Goal: Task Accomplishment & Management: Use online tool/utility

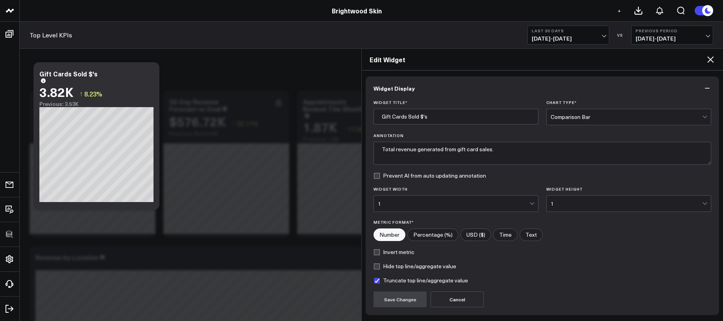
click at [709, 56] on icon at bounding box center [709, 59] width 9 height 9
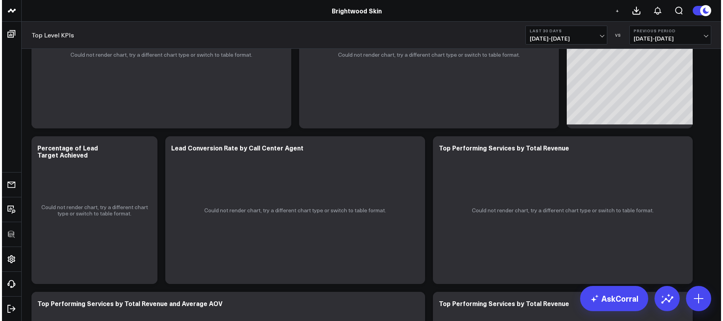
scroll to position [1634, 0]
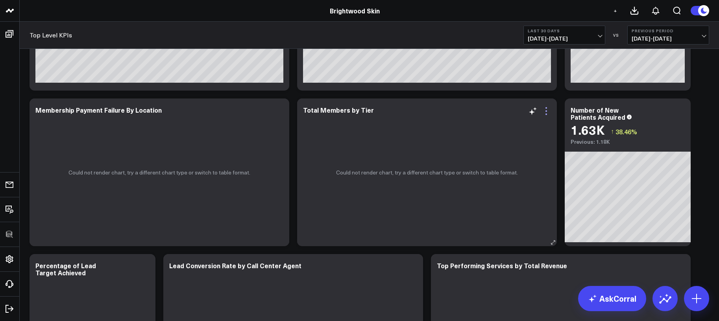
click at [545, 111] on icon at bounding box center [545, 110] width 9 height 9
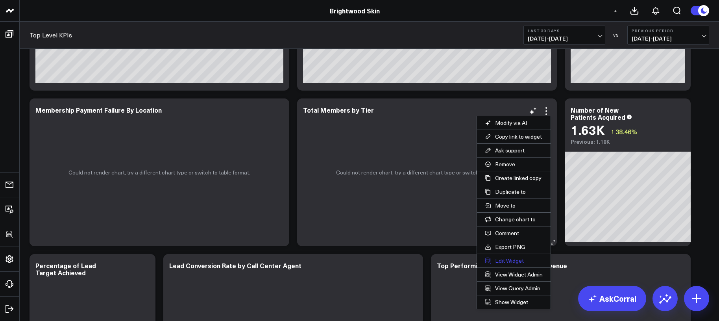
click at [496, 263] on button "Edit Widget" at bounding box center [514, 260] width 74 height 13
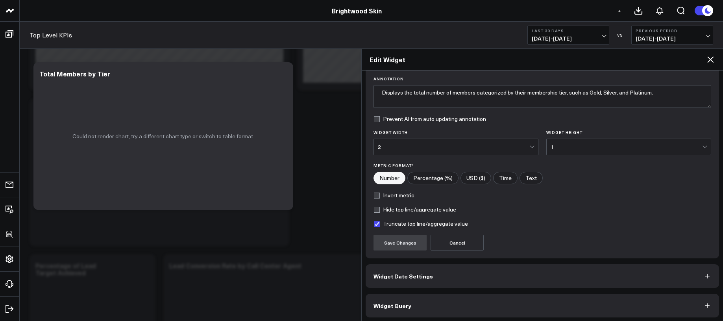
scroll to position [59, 0]
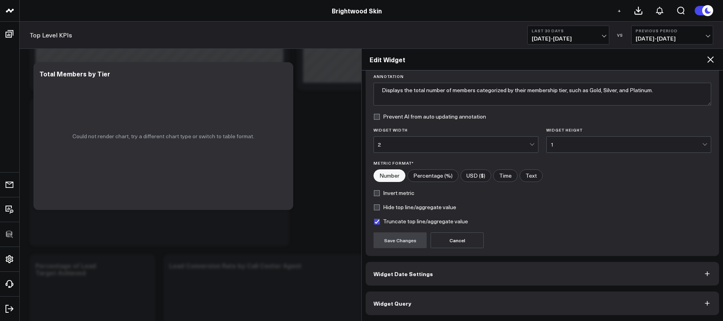
click at [448, 303] on button "Widget Query" at bounding box center [542, 303] width 353 height 24
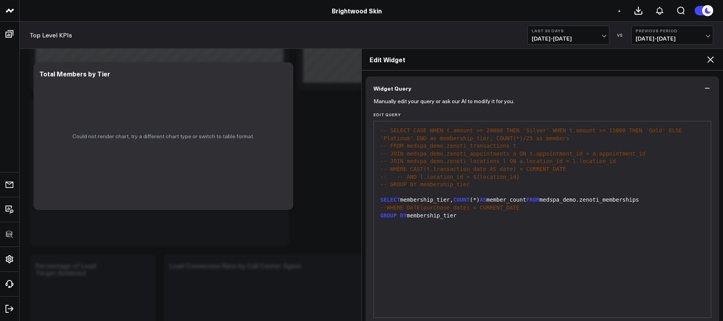
click at [477, 219] on div "GROUP BY membership_tier" at bounding box center [542, 216] width 329 height 8
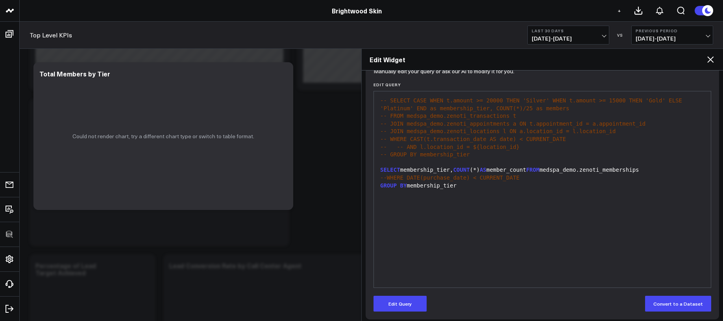
scroll to position [93, 0]
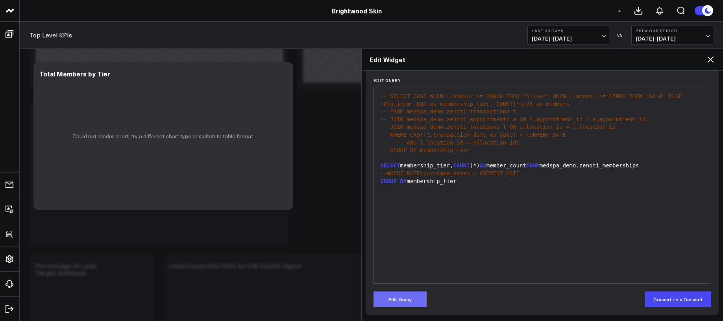
click at [415, 297] on button "Edit Query" at bounding box center [399, 299] width 53 height 16
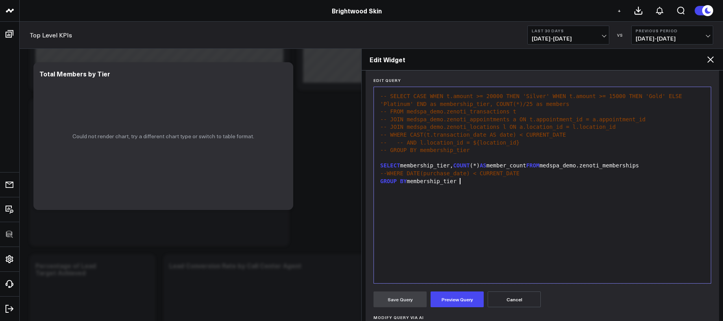
click at [452, 244] on div "-- SELECT CASE WHEN t.amount >= 20000 THEN 'Silver' WHEN t.amount >= 15000 THEN…" at bounding box center [542, 185] width 329 height 188
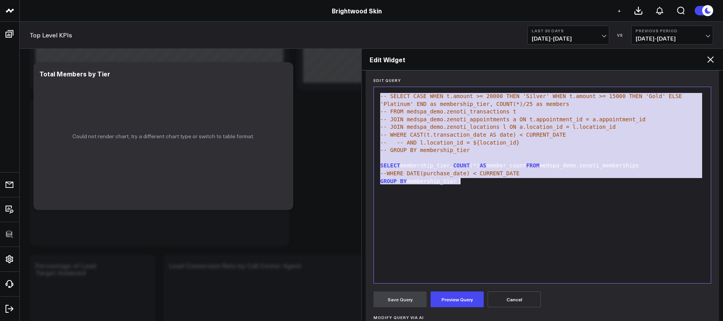
copy div "-- SELECT CASE WHEN t.amount >= 20000 THEN 'Silver' WHEN t.amount >= 15000 THEN…"
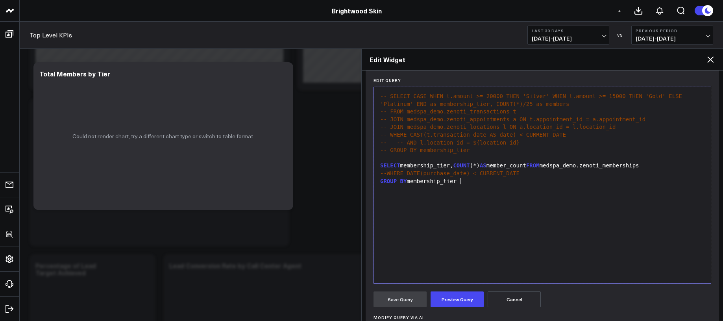
click at [504, 212] on div "-- SELECT CASE WHEN t.amount >= 20000 THEN 'Silver' WHEN t.amount >= 15000 THEN…" at bounding box center [542, 185] width 329 height 188
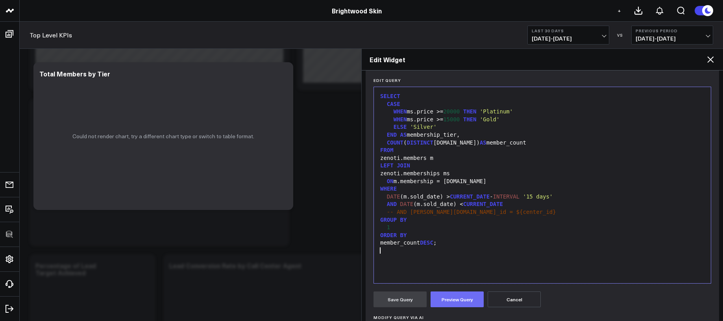
click at [463, 294] on button "Preview Query" at bounding box center [456, 299] width 53 height 16
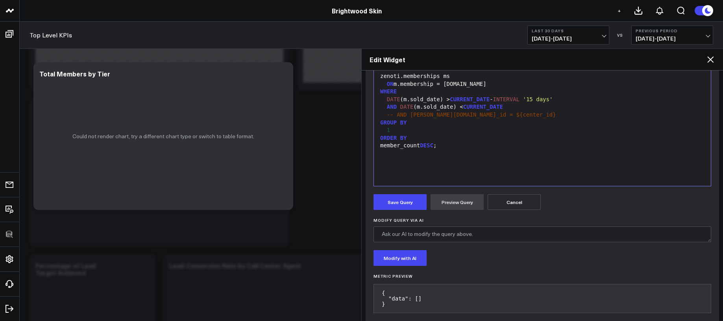
scroll to position [202, 0]
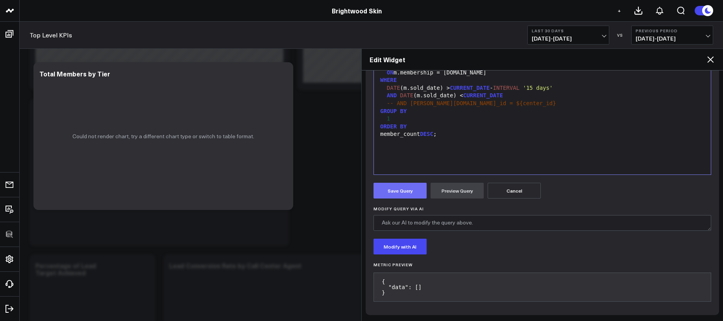
click at [382, 183] on button "Save Query" at bounding box center [399, 191] width 53 height 16
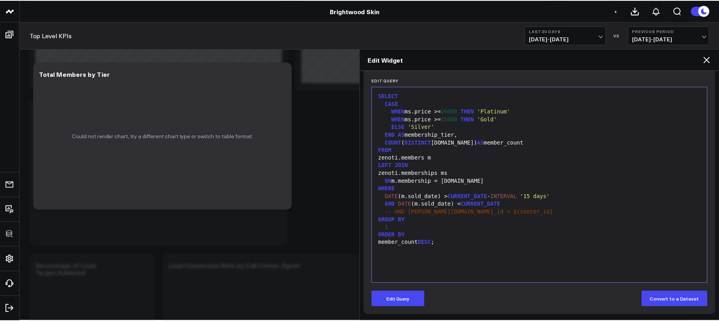
scroll to position [93, 0]
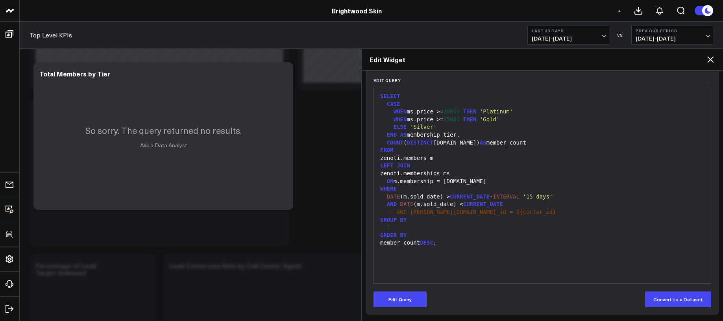
click at [716, 55] on div "Edit Widget" at bounding box center [542, 60] width 361 height 22
click at [710, 57] on icon at bounding box center [709, 59] width 9 height 9
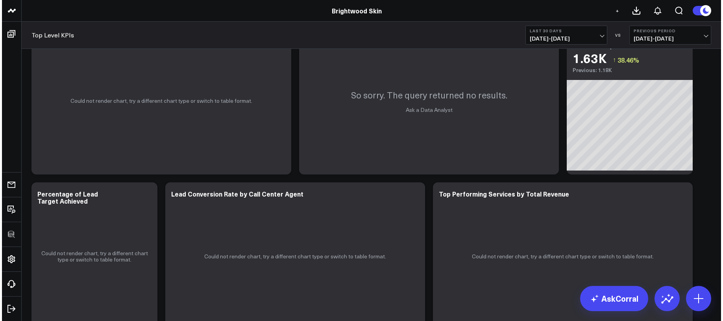
scroll to position [1761, 0]
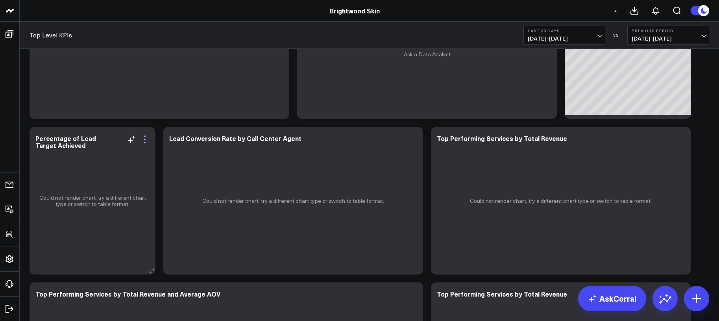
click at [147, 140] on icon at bounding box center [144, 139] width 9 height 9
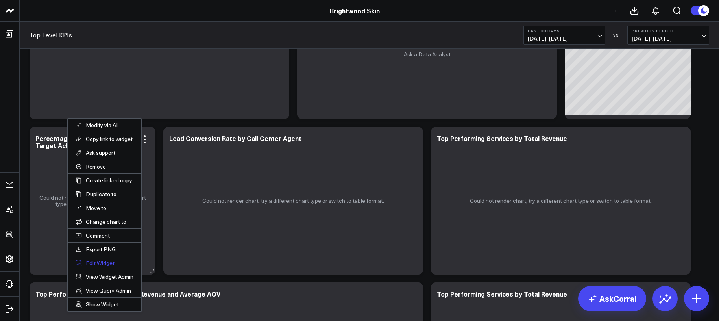
click at [108, 262] on button "Edit Widget" at bounding box center [105, 262] width 74 height 13
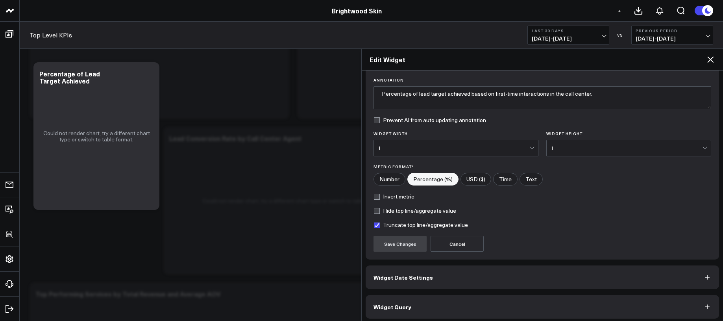
scroll to position [59, 0]
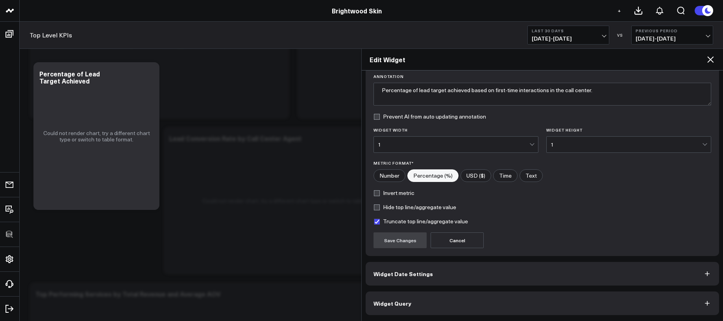
click at [432, 297] on button "Widget Query" at bounding box center [542, 303] width 353 height 24
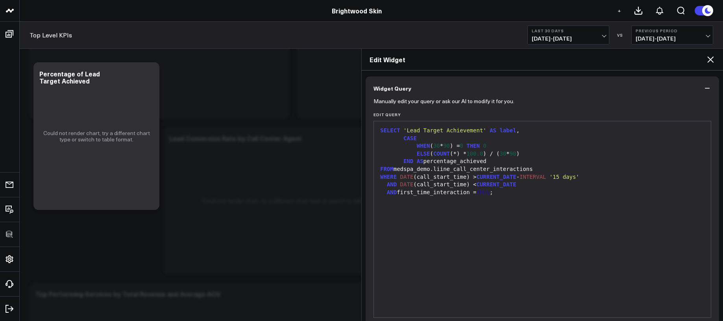
click at [708, 59] on icon at bounding box center [709, 59] width 9 height 9
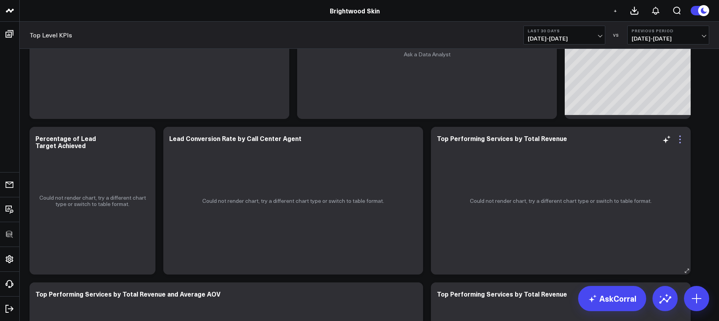
click at [681, 135] on icon at bounding box center [679, 139] width 9 height 9
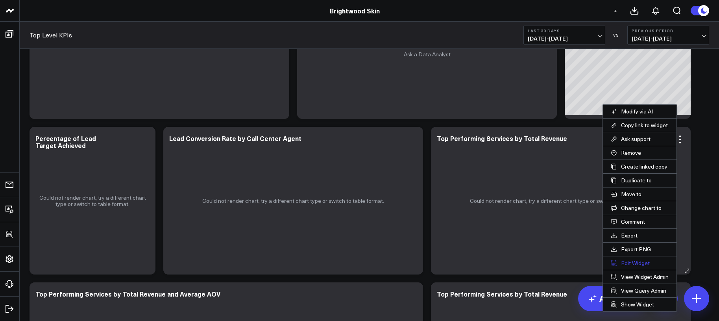
click at [628, 264] on button "Edit Widget" at bounding box center [640, 262] width 74 height 13
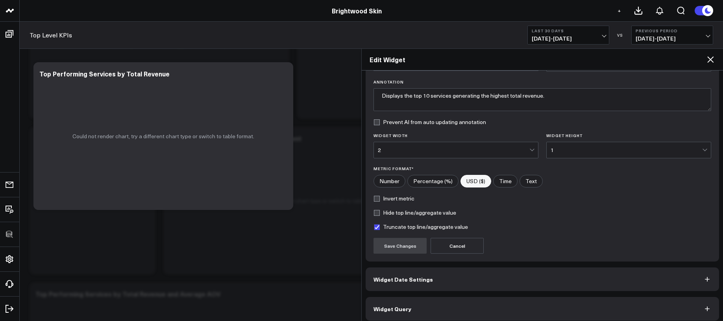
scroll to position [59, 0]
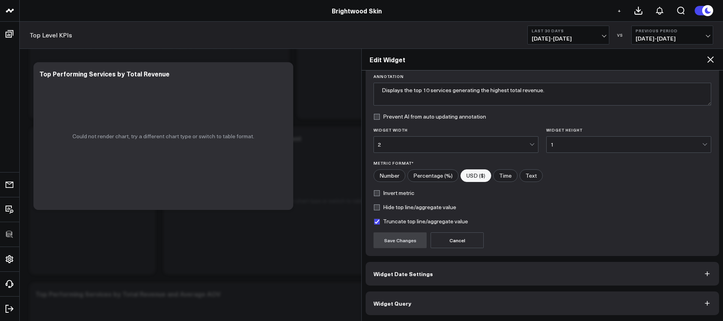
click at [497, 319] on div "Widget Display Widget Title * Top Performing Services by Total Revenue Chart Ty…" at bounding box center [542, 195] width 361 height 250
click at [500, 309] on button "Widget Query" at bounding box center [542, 303] width 353 height 24
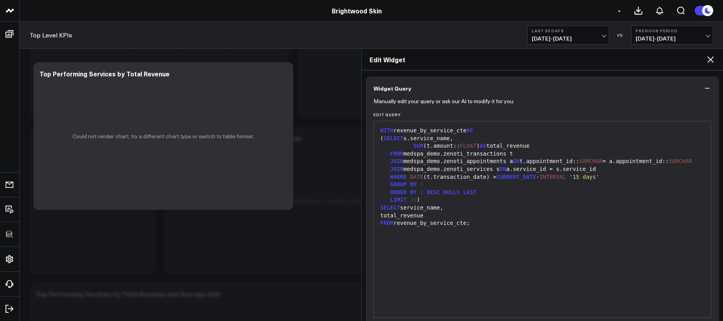
click at [511, 196] on div "ORDER BY 2 DESC NULLS LAST" at bounding box center [542, 192] width 329 height 8
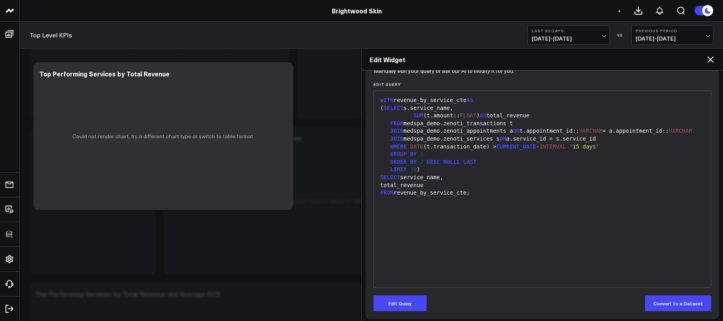
scroll to position [93, 0]
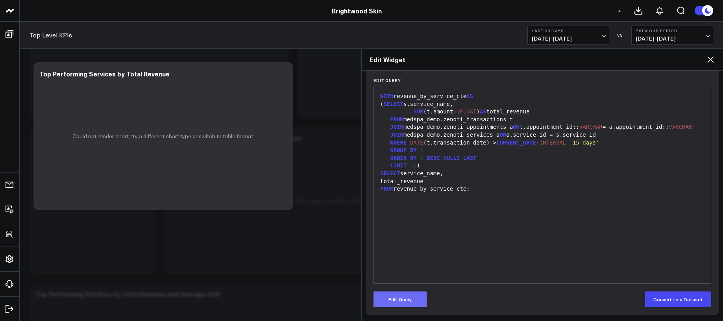
drag, startPoint x: 394, startPoint y: 312, endPoint x: 398, endPoint y: 301, distance: 10.8
click at [395, 311] on div "Manually edit your query or ask our AI to modify it for you. Edit Query 99 1 2 …" at bounding box center [542, 190] width 353 height 249
click at [398, 301] on button "Edit Query" at bounding box center [399, 299] width 53 height 16
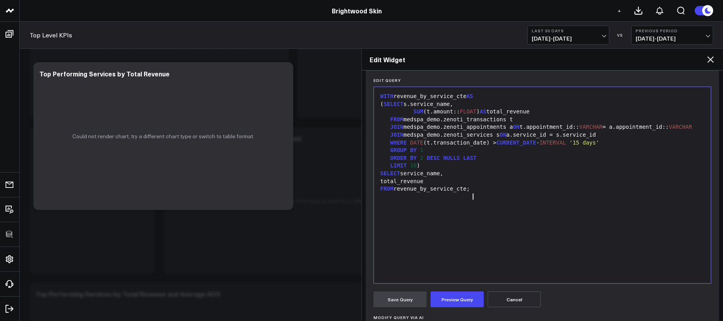
click at [448, 241] on div "WITH revenue_by_service_cte AS ( SELECT s.service_name, SUM (t.amount:: FLOAT )…" at bounding box center [542, 185] width 329 height 188
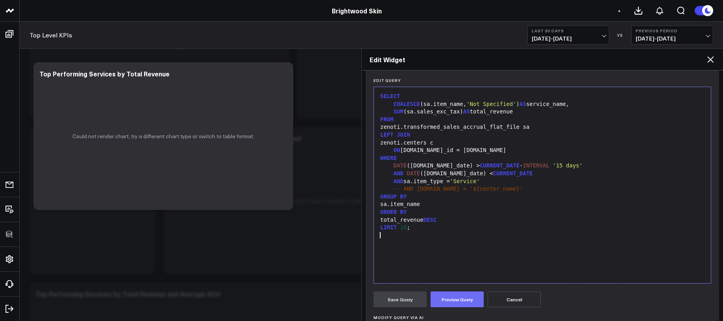
click at [453, 297] on button "Preview Query" at bounding box center [456, 299] width 53 height 16
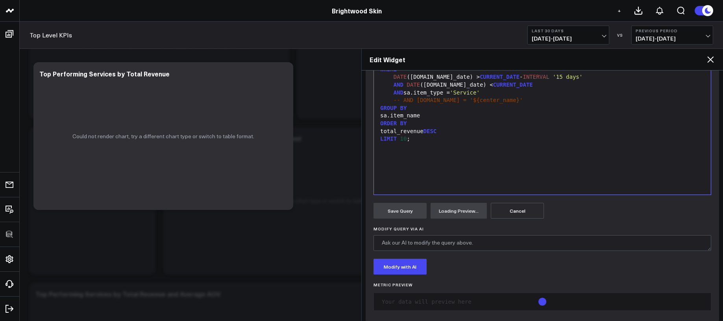
scroll to position [191, 0]
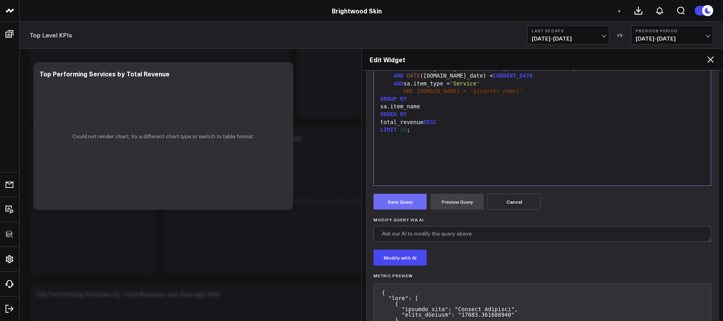
click at [415, 207] on button "Save Query" at bounding box center [399, 202] width 53 height 16
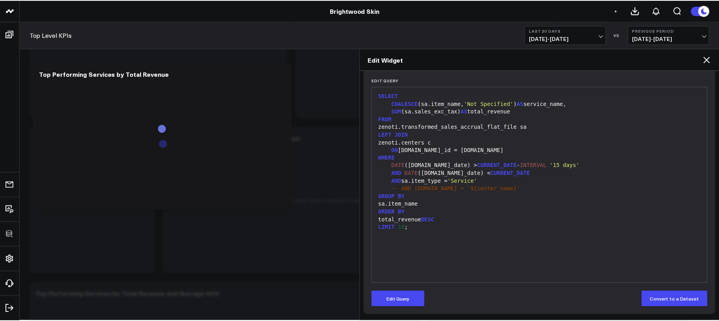
scroll to position [93, 0]
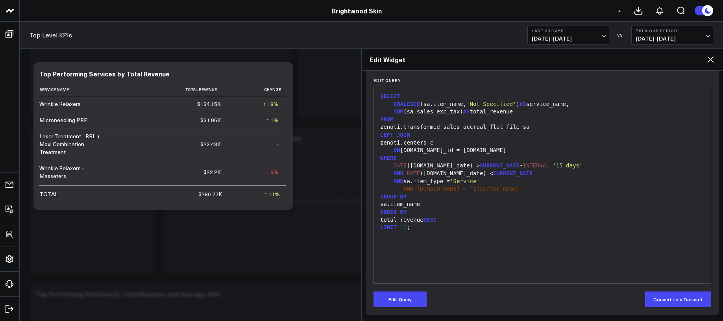
click at [711, 61] on icon at bounding box center [710, 59] width 6 height 6
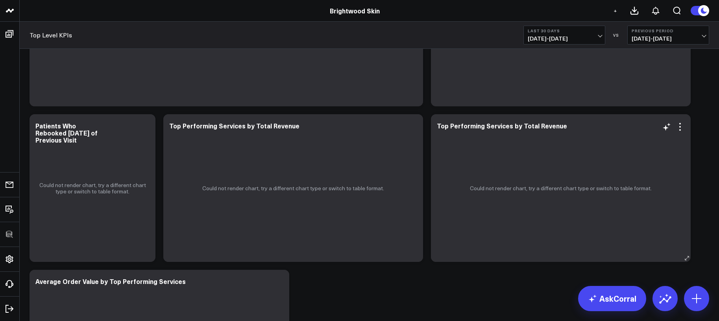
scroll to position [1927, 0]
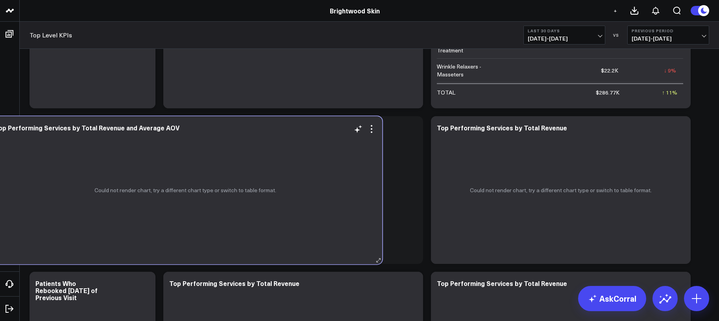
drag, startPoint x: 220, startPoint y: 130, endPoint x: 194, endPoint y: 129, distance: 25.6
click at [194, 129] on div "Top Performing Services by Total Revenue and Average AOV" at bounding box center [185, 127] width 382 height 7
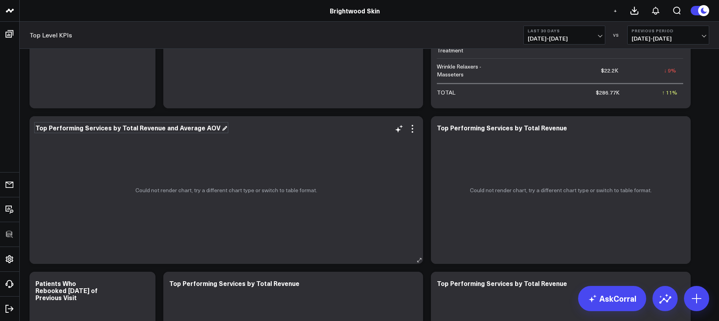
click at [44, 128] on div "Top Performing Services by Total Revenue and Average AOV" at bounding box center [131, 127] width 192 height 9
click at [44, 128] on div "Top Performing Services by Total Revenue and Average AOV" at bounding box center [128, 127] width 186 height 9
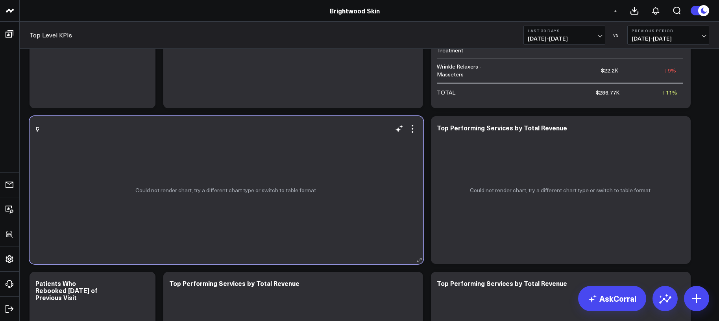
click at [46, 129] on div "ç" at bounding box center [226, 127] width 382 height 7
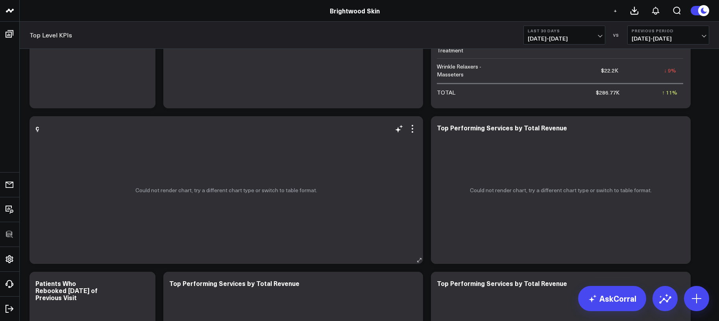
click at [42, 129] on div "ç" at bounding box center [226, 127] width 382 height 7
click at [37, 128] on div "ç" at bounding box center [40, 127] width 10 height 9
click at [36, 129] on div "ç" at bounding box center [37, 127] width 5 height 9
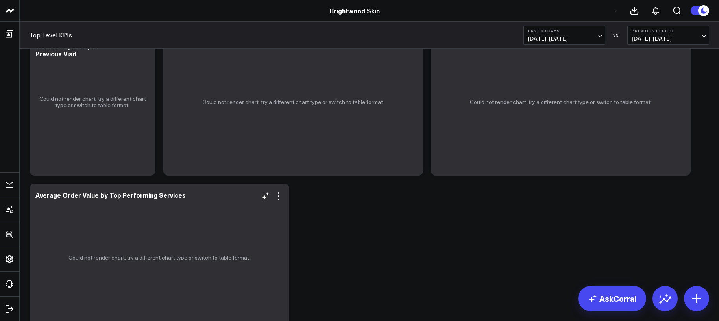
scroll to position [1923, 0]
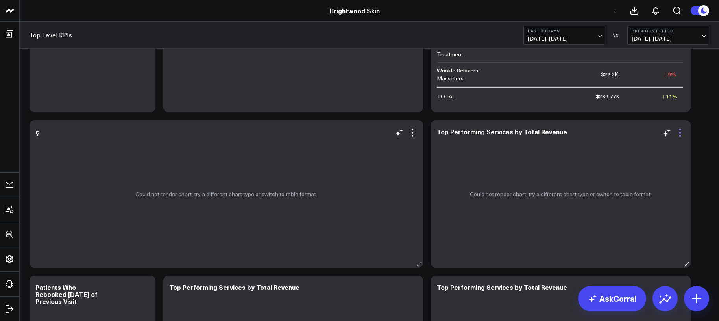
click at [679, 135] on icon at bounding box center [679, 132] width 9 height 9
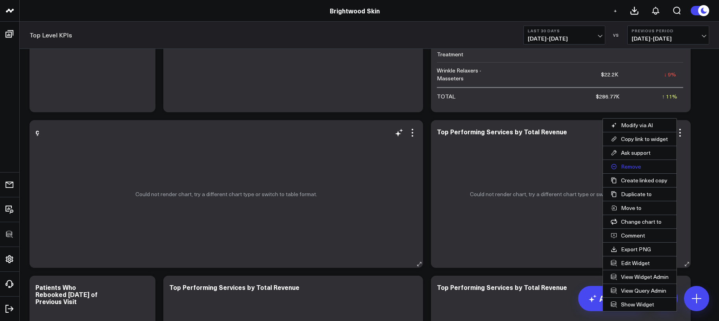
click at [637, 165] on button "Remove" at bounding box center [640, 166] width 74 height 13
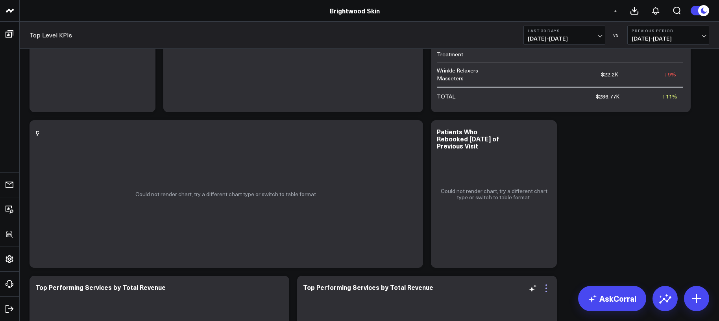
click at [546, 287] on icon at bounding box center [545, 287] width 9 height 9
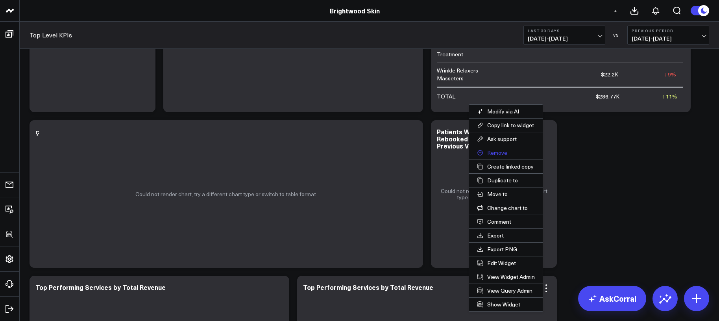
click at [514, 155] on button "Remove" at bounding box center [506, 152] width 74 height 13
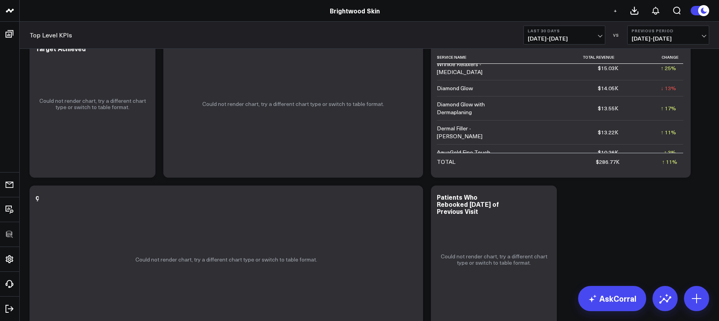
scroll to position [1779, 0]
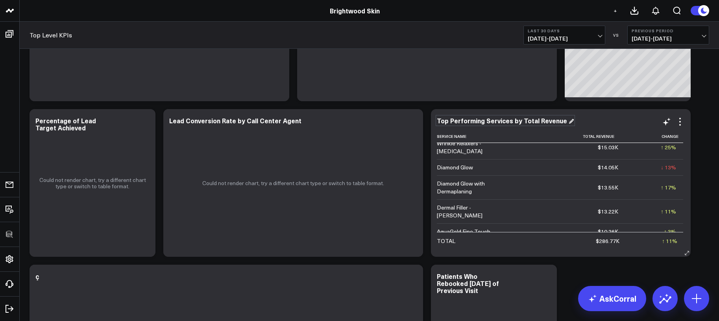
click at [525, 120] on div "Top Performing Services by Total Revenue" at bounding box center [505, 120] width 137 height 9
click at [525, 120] on div "Top Performing Services by Total Revenue" at bounding box center [503, 120] width 132 height 9
click at [365, 227] on div "Could not render chart, try a different chart type or switch to table format." at bounding box center [293, 183] width 260 height 148
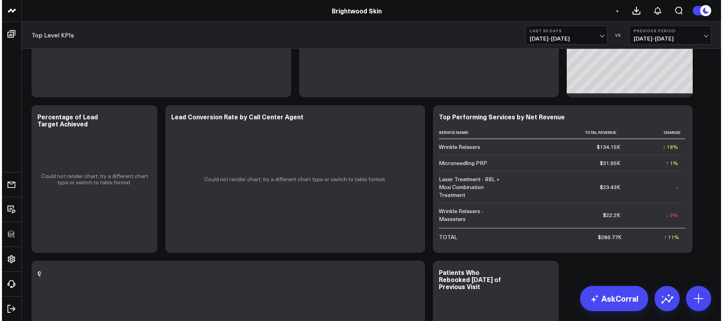
scroll to position [1917, 0]
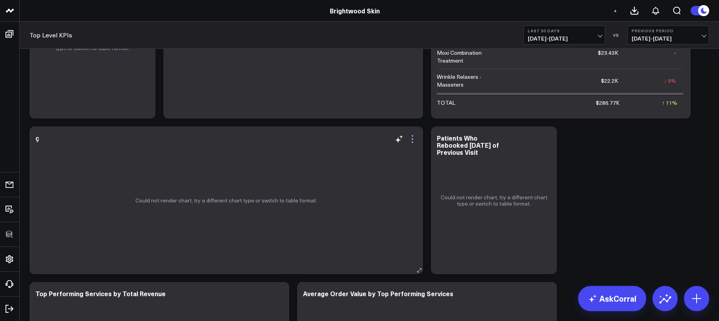
click at [411, 140] on icon at bounding box center [412, 138] width 9 height 9
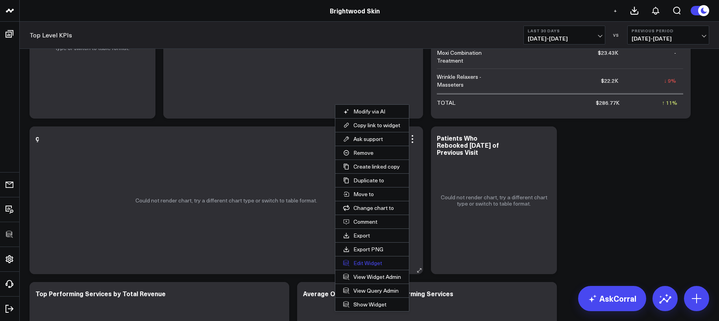
click at [354, 261] on button "Edit Widget" at bounding box center [372, 262] width 74 height 13
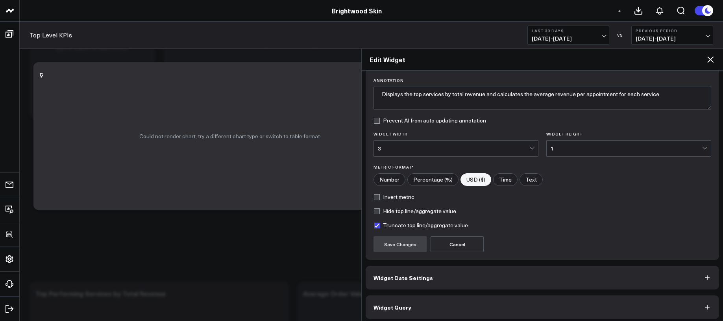
scroll to position [59, 0]
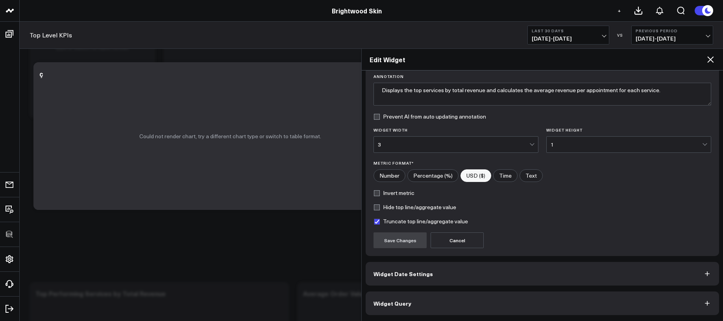
click at [457, 295] on button "Widget Query" at bounding box center [542, 303] width 353 height 24
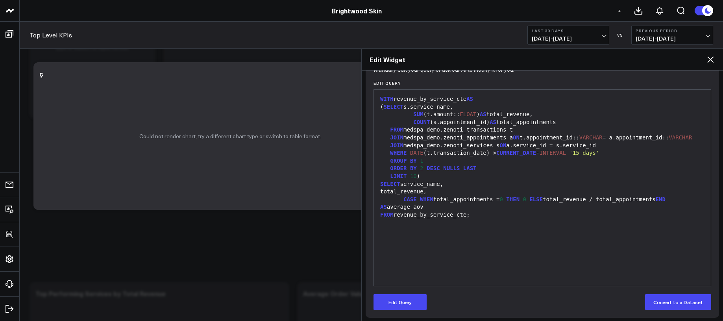
scroll to position [93, 0]
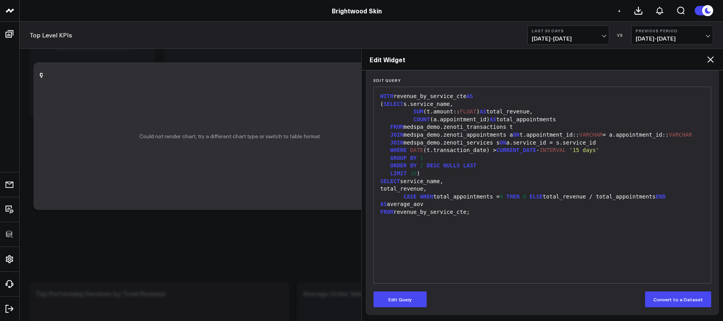
click at [448, 264] on div "WITH revenue_by_service_cte AS ( SELECT s.service_name, SUM (t.amount:: FLOAT )…" at bounding box center [542, 185] width 329 height 188
click at [415, 300] on button "Edit Query" at bounding box center [399, 299] width 53 height 16
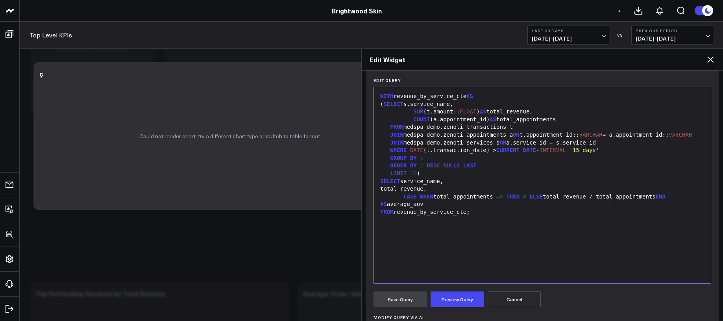
click at [445, 247] on div "WITH revenue_by_service_cte AS ( SELECT s.service_name, SUM (t.amount:: FLOAT )…" at bounding box center [542, 185] width 329 height 188
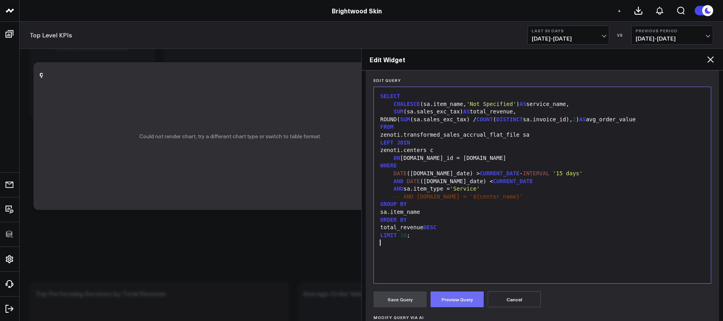
click at [455, 294] on button "Preview Query" at bounding box center [456, 299] width 53 height 16
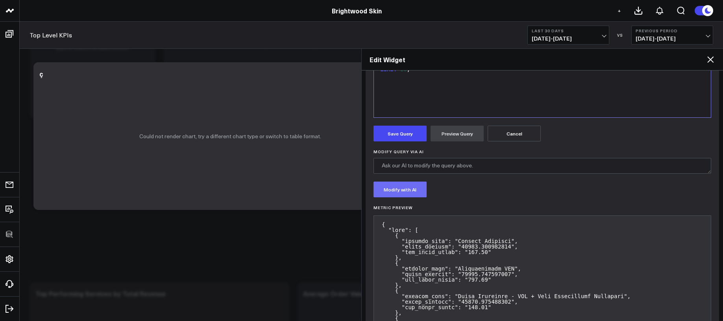
scroll to position [258, 0]
click at [406, 136] on button "Save Query" at bounding box center [399, 134] width 53 height 16
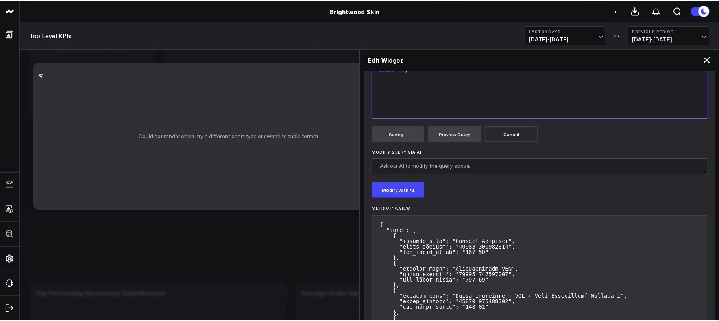
scroll to position [0, 0]
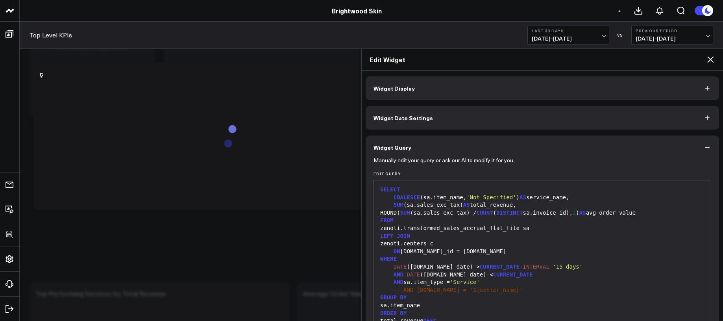
click at [417, 83] on button "Widget Display" at bounding box center [542, 88] width 353 height 24
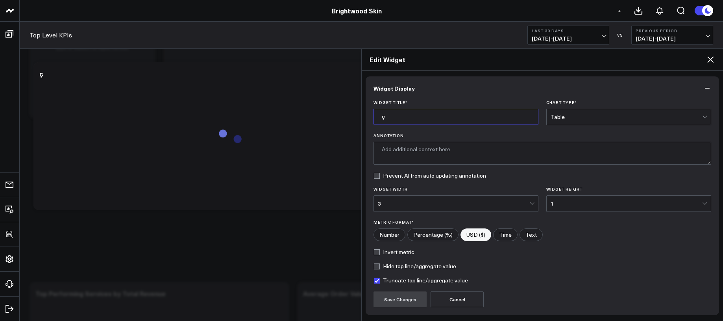
click at [414, 113] on input "ç" at bounding box center [455, 117] width 165 height 16
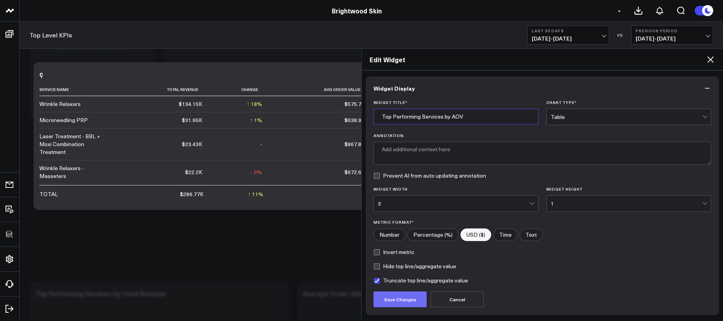
type input "Top Performing Services by AOV"
click at [401, 295] on button "Save Changes" at bounding box center [399, 299] width 53 height 16
type textarea "Top 10 services by total revenue and average order value, highlighting the most…"
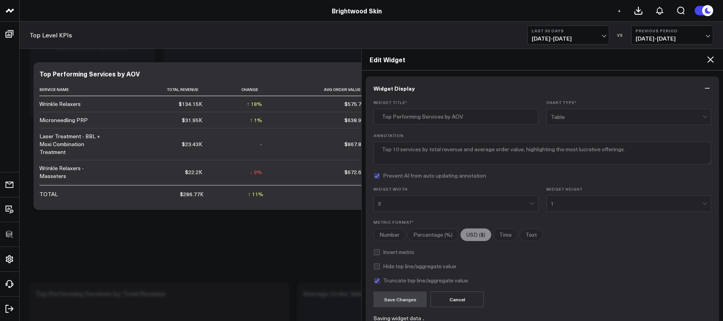
checkbox input "true"
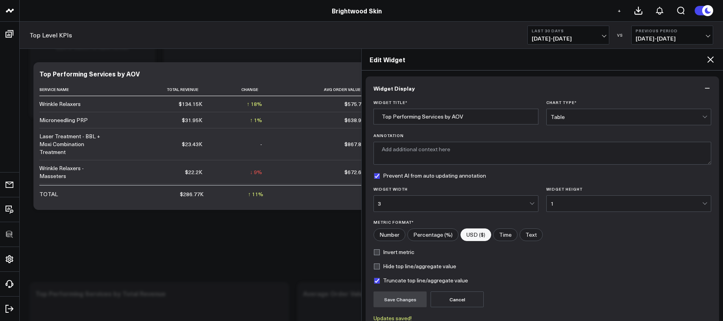
click at [712, 61] on icon at bounding box center [710, 59] width 6 height 6
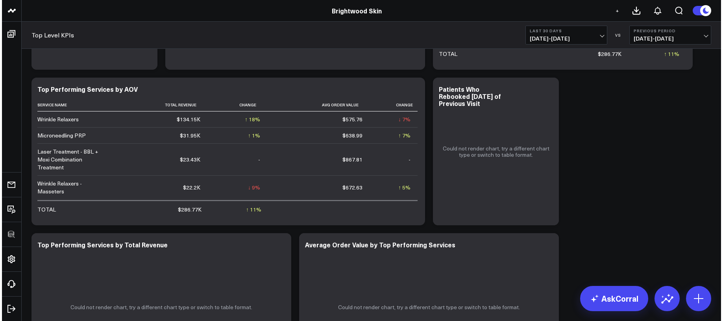
scroll to position [1950, 0]
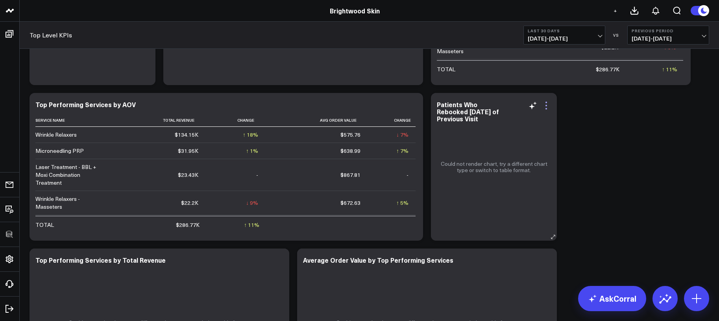
click at [548, 107] on icon at bounding box center [545, 105] width 9 height 9
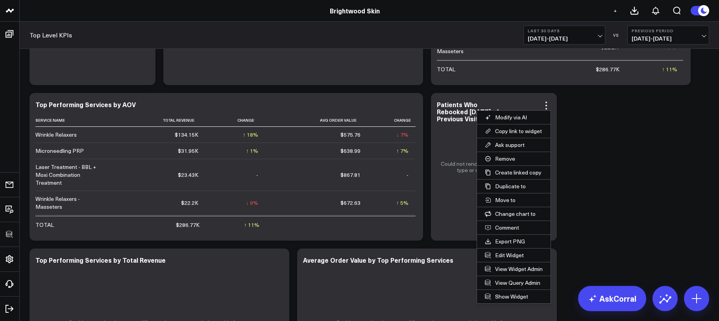
click at [520, 254] on button "Edit Widget" at bounding box center [514, 254] width 74 height 13
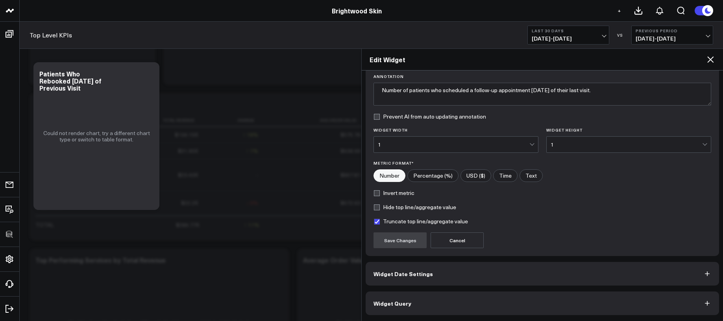
click at [504, 310] on button "Widget Query" at bounding box center [542, 303] width 353 height 24
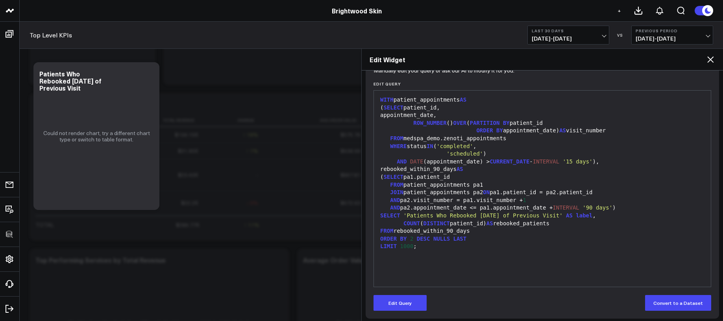
scroll to position [93, 0]
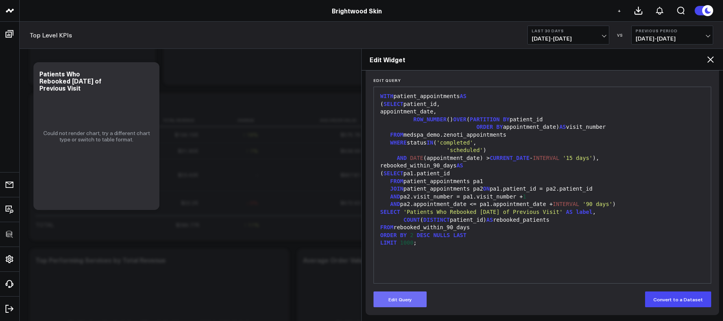
click at [406, 301] on button "Edit Query" at bounding box center [399, 299] width 53 height 16
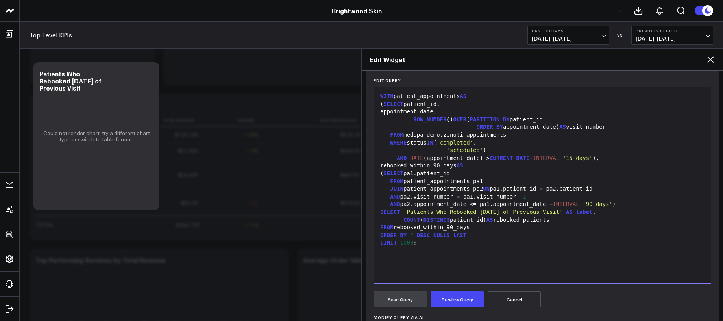
click at [443, 256] on div "WITH patient_appointments AS ( SELECT patient_id, appointment_date, ROW_NUMBER …" at bounding box center [542, 185] width 329 height 188
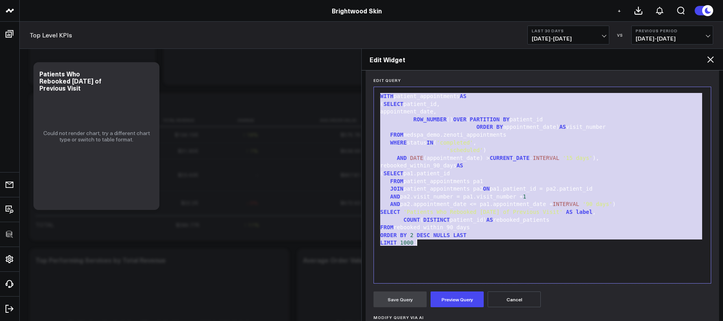
scroll to position [77, 0]
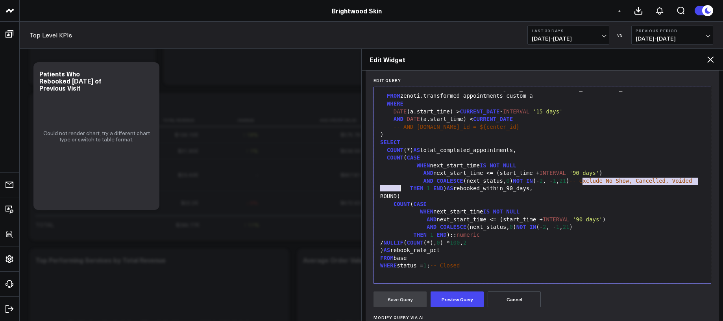
drag, startPoint x: 584, startPoint y: 175, endPoint x: 596, endPoint y: 178, distance: 12.5
click at [596, 178] on div "AND COALESCE (next_status, 0 ) NOT IN (- 2 , - 1 , 21 ) -- exclude No Show, Can…" at bounding box center [542, 181] width 329 height 8
click at [572, 180] on span ")" at bounding box center [570, 180] width 3 height 6
click at [584, 227] on div "AND COALESCE (next_status, 0 ) NOT IN (- 2 , - 1 , 21 )" at bounding box center [542, 227] width 329 height 8
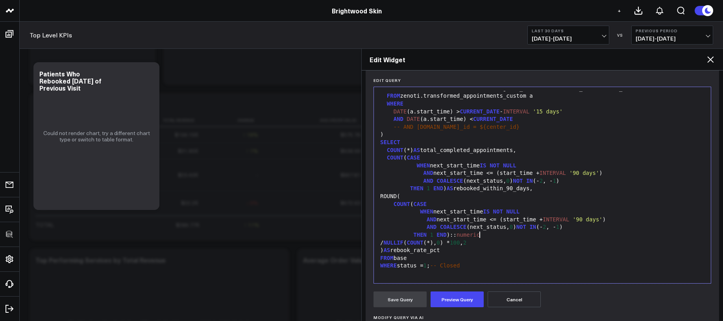
click at [595, 238] on div "THEN 1 END ):: numeric" at bounding box center [542, 235] width 329 height 8
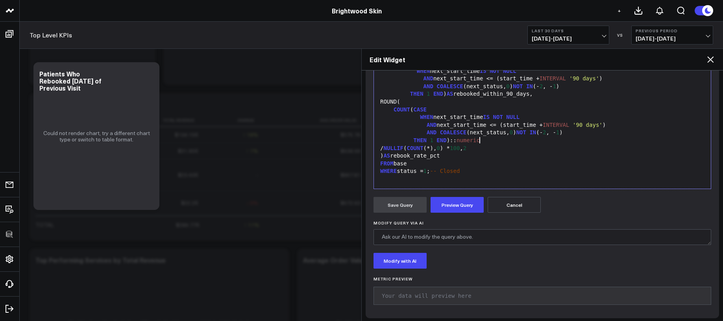
scroll to position [191, 0]
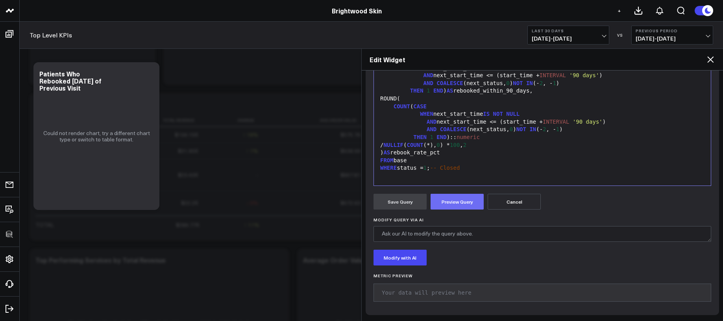
click at [446, 207] on button "Preview Query" at bounding box center [456, 202] width 53 height 16
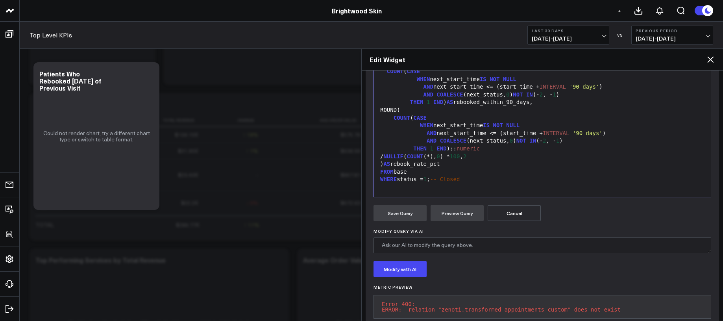
scroll to position [179, 0]
click at [460, 179] on span "-- Closed" at bounding box center [445, 180] width 30 height 6
drag, startPoint x: 476, startPoint y: 184, endPoint x: 442, endPoint y: 183, distance: 34.2
click at [442, 183] on div "WITH base AS ( SELECT a.appointment_id, a.guest_id, a.center_id, a.start_time, …" at bounding box center [542, 65] width 329 height 258
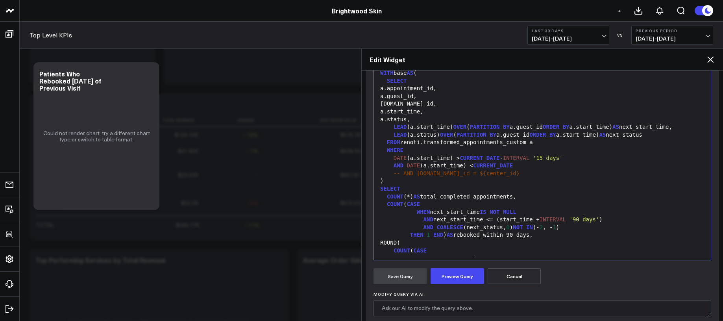
scroll to position [107, 0]
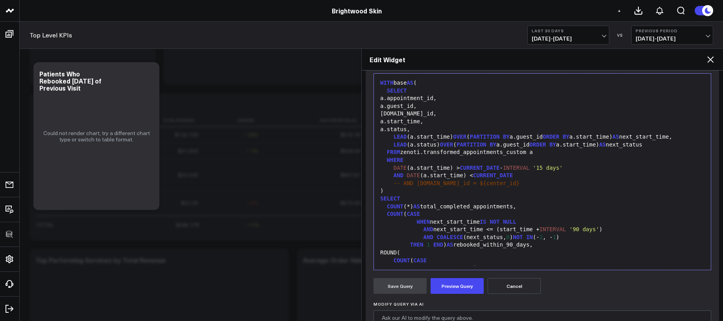
click at [526, 152] on div "FROM zenoti.transformed_appointments_custom a" at bounding box center [542, 152] width 329 height 8
click at [529, 152] on div "FROM zenoti.transformed_appointments_custom a" at bounding box center [542, 152] width 329 height 8
click at [468, 279] on button "Preview Query" at bounding box center [456, 286] width 53 height 16
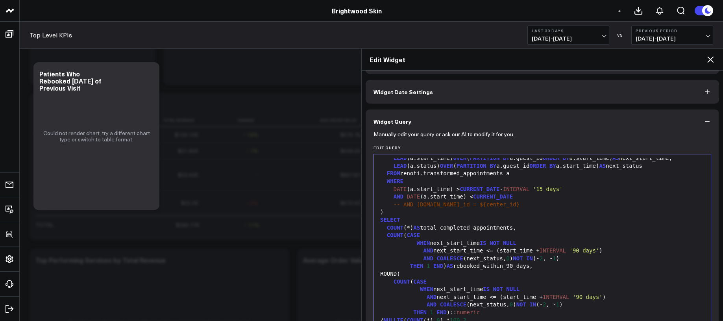
scroll to position [58, 0]
click at [469, 175] on div "FROM zenoti.transformed_appointments a" at bounding box center [542, 175] width 329 height 8
click at [468, 176] on div "FROM zenoti.transformed_appointments a" at bounding box center [542, 175] width 329 height 8
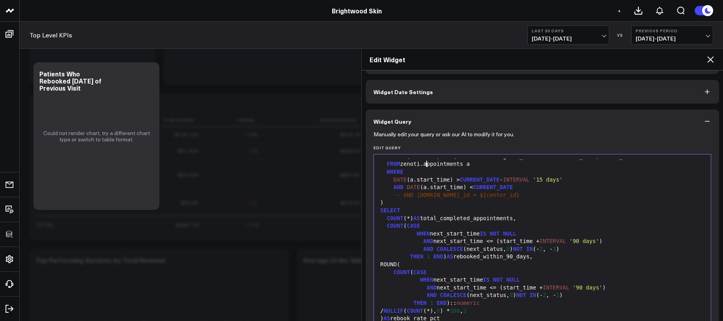
scroll to position [70, 0]
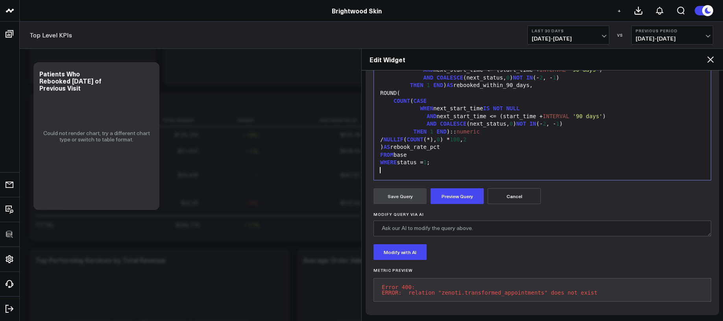
click at [460, 170] on div "Selection deleted 99 1 2 3 4 5 6 7 8 9 10 11 12 13 14 15 16 17 18 19 20 21 22 2…" at bounding box center [542, 81] width 338 height 197
click at [460, 188] on button "Preview Query" at bounding box center [456, 196] width 53 height 16
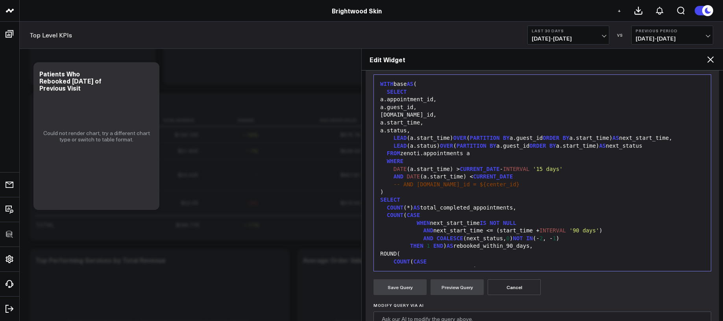
scroll to position [82, 0]
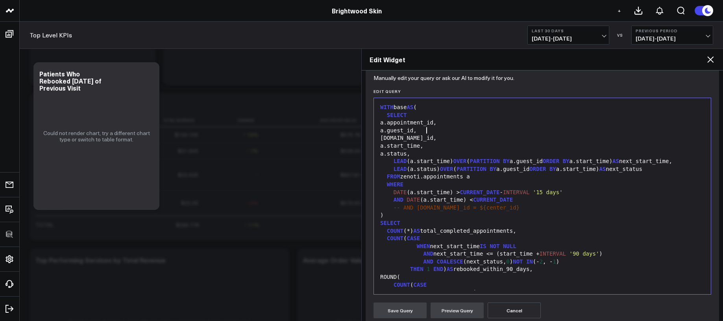
click at [426, 131] on div "a.guest_id," at bounding box center [542, 131] width 329 height 8
click at [428, 131] on div "a.guest_id," at bounding box center [542, 131] width 329 height 8
click at [459, 305] on button "Preview Query" at bounding box center [456, 310] width 53 height 16
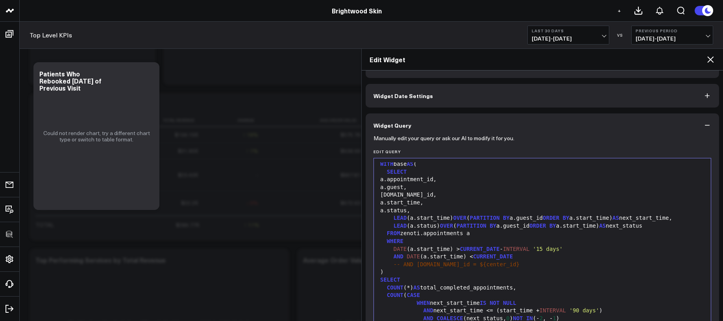
scroll to position [0, 0]
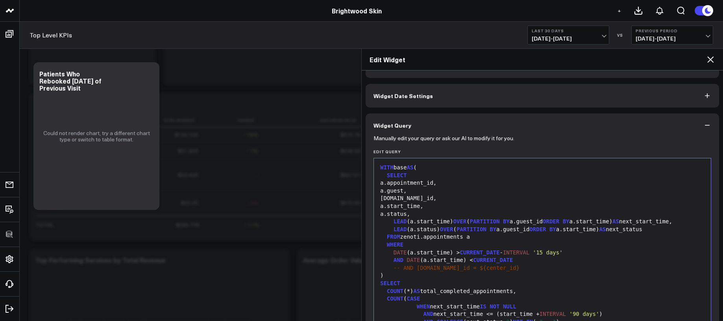
click at [432, 242] on div "WHERE" at bounding box center [542, 245] width 329 height 8
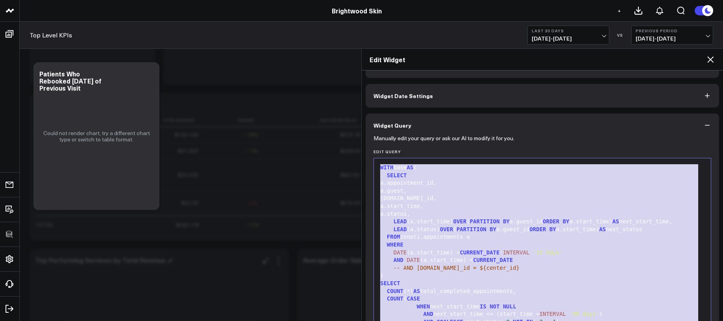
copy div "WITH base AS ( SELECT a.appointment_id, a.guest, a.center_id, a.start_time, a.s…"
click at [521, 206] on div "a.start_time," at bounding box center [542, 206] width 329 height 8
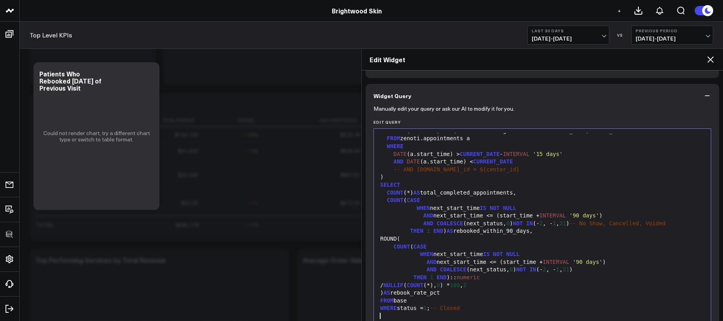
scroll to position [70, 0]
drag, startPoint x: 574, startPoint y: 224, endPoint x: 694, endPoint y: 222, distance: 120.0
click at [694, 222] on div "AND COALESCE (next_status, 0 ) NOT IN (- 2 , - 1 , 21 ) -- No Show, Cancelled, …" at bounding box center [542, 223] width 329 height 8
click at [584, 270] on div "AND COALESCE (next_status, 0 ) NOT IN (- 2 , - 1 , 21 )" at bounding box center [542, 269] width 329 height 8
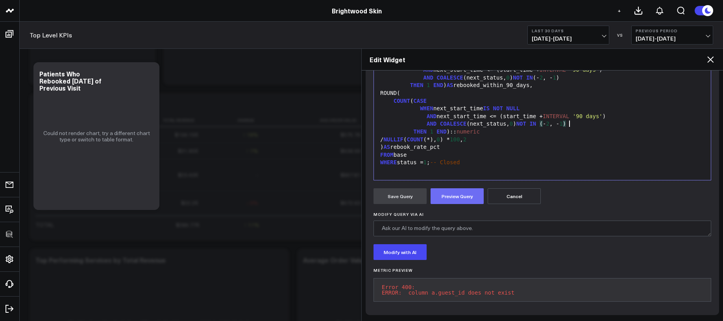
click at [468, 199] on form "Manually edit your query or ask our AI to modify it for you. Edit Query Selecti…" at bounding box center [542, 135] width 338 height 344
click at [468, 195] on button "Preview Query" at bounding box center [456, 196] width 53 height 16
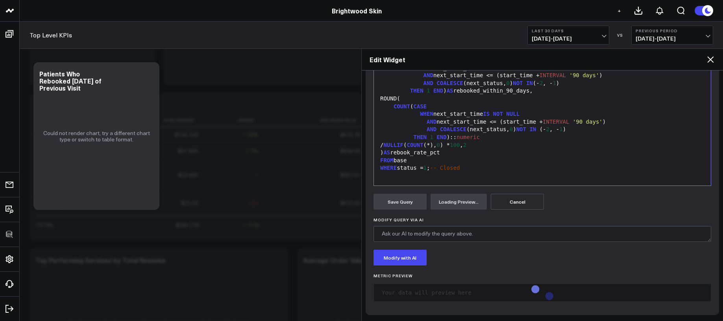
click at [476, 168] on div "WHERE status = 1 ; -- Closed" at bounding box center [542, 168] width 329 height 8
drag, startPoint x: 484, startPoint y: 168, endPoint x: 442, endPoint y: 168, distance: 41.7
click at [442, 168] on div "WHERE status = 1 ; -- Closed" at bounding box center [542, 168] width 329 height 8
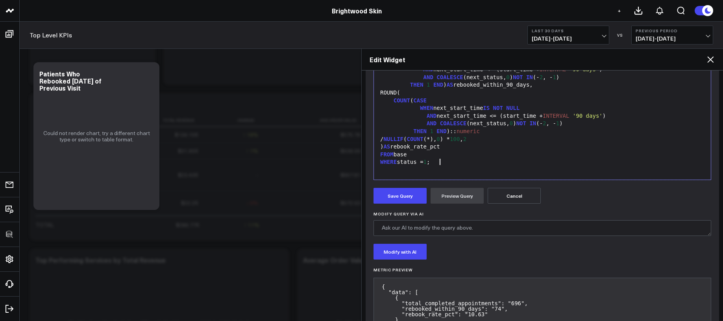
scroll to position [235, 0]
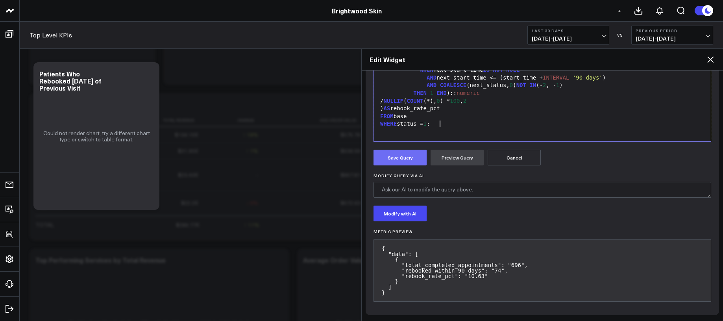
click at [419, 157] on button "Save Query" at bounding box center [399, 158] width 53 height 16
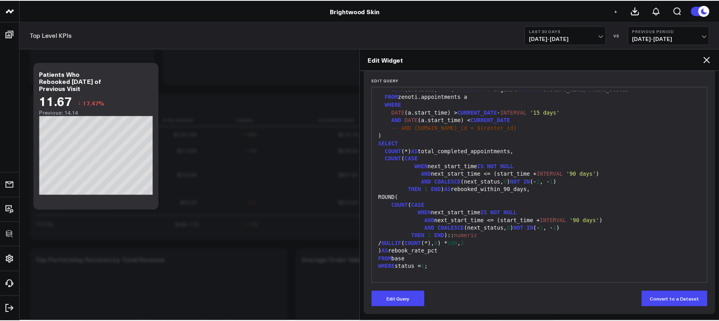
scroll to position [70, 0]
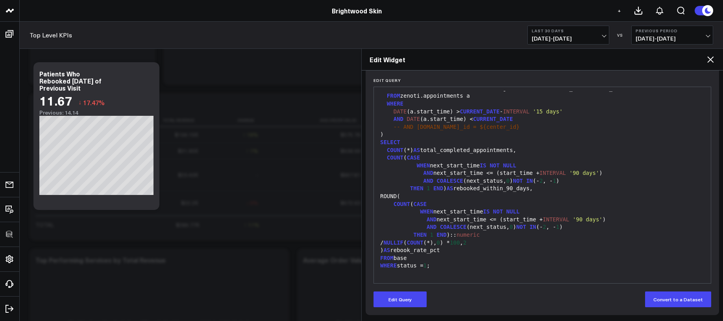
click at [710, 63] on icon at bounding box center [709, 59] width 9 height 9
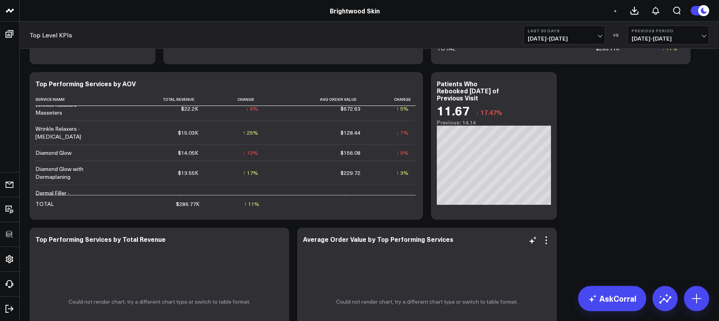
scroll to position [2077, 0]
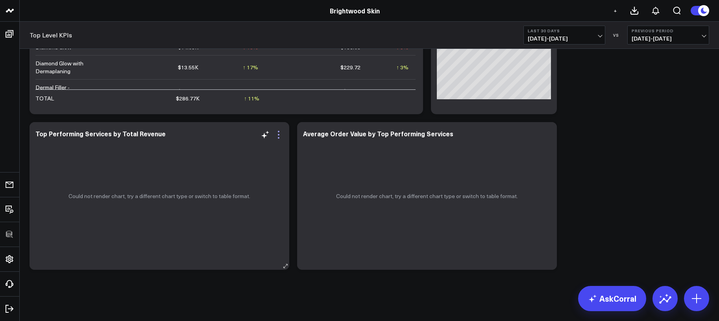
click at [281, 134] on icon at bounding box center [278, 134] width 9 height 9
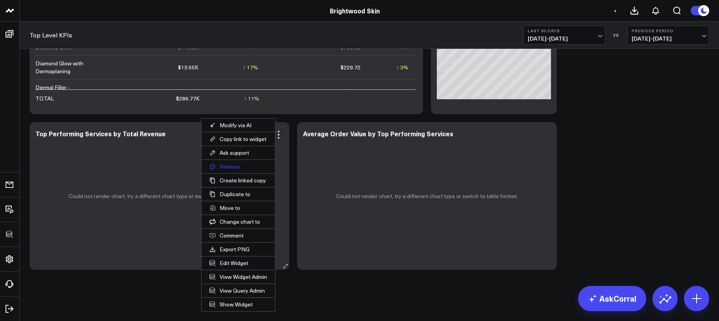
click at [246, 166] on button "Remove" at bounding box center [238, 166] width 74 height 13
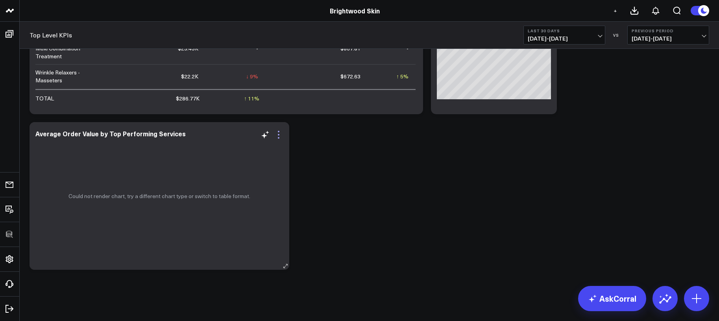
click at [275, 134] on icon at bounding box center [278, 134] width 9 height 9
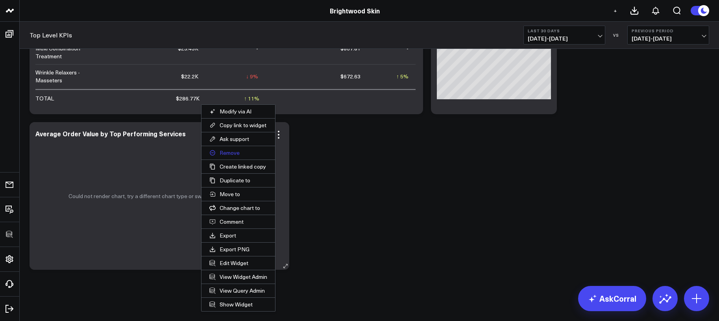
click at [243, 150] on button "Remove" at bounding box center [238, 152] width 74 height 13
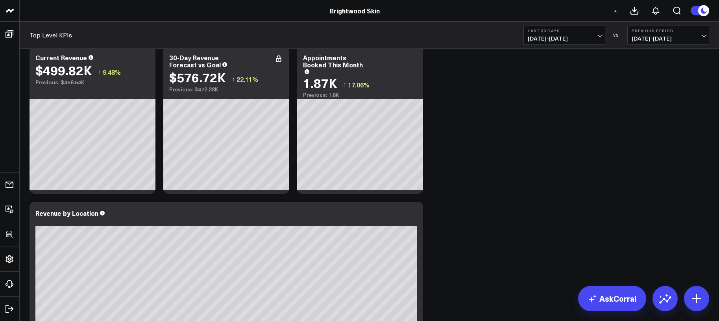
scroll to position [0, 0]
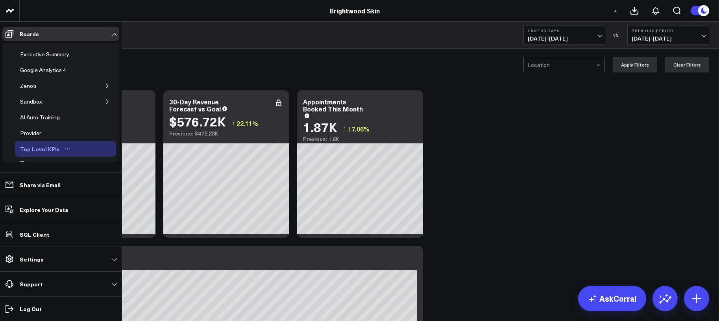
click at [67, 150] on icon "Open board menu" at bounding box center [68, 149] width 6 height 6
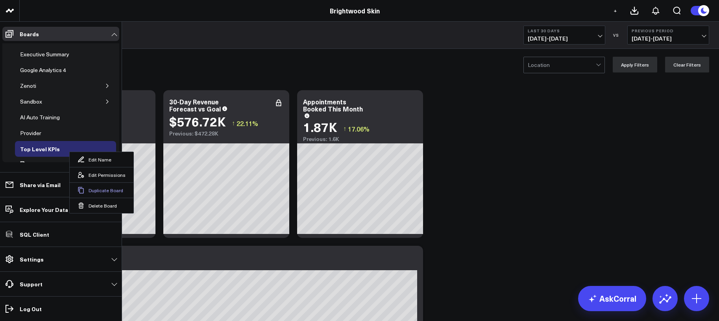
click at [95, 188] on button "Duplicate Board" at bounding box center [102, 189] width 64 height 15
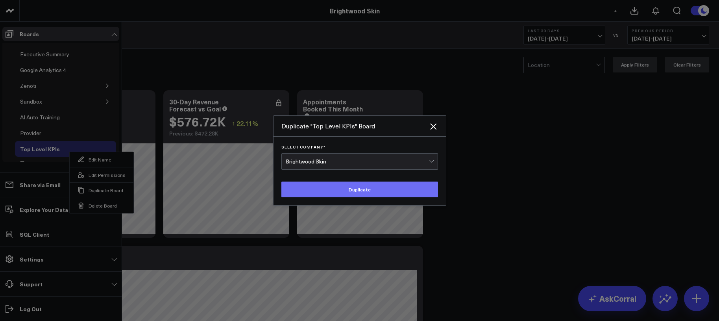
click at [352, 186] on button "Duplicate" at bounding box center [359, 189] width 157 height 16
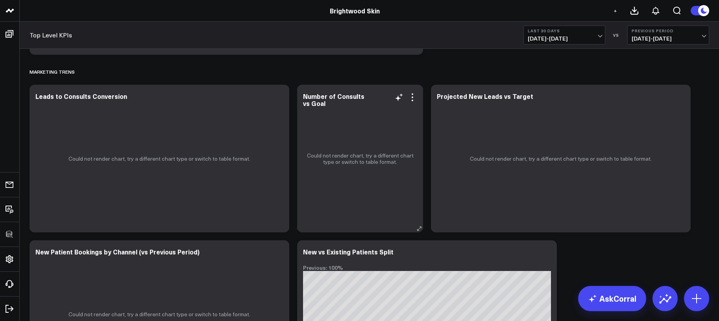
scroll to position [1160, 0]
click at [277, 95] on icon at bounding box center [278, 96] width 9 height 9
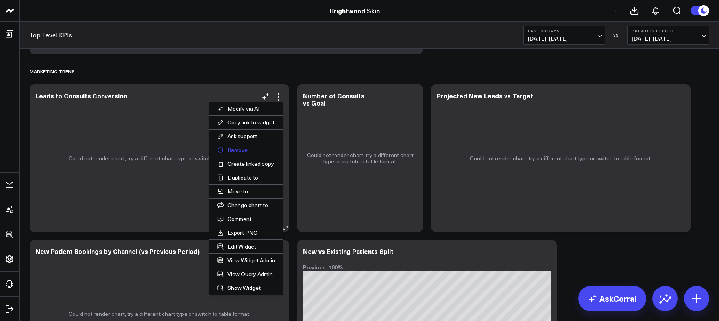
click at [251, 151] on button "Remove" at bounding box center [246, 149] width 74 height 13
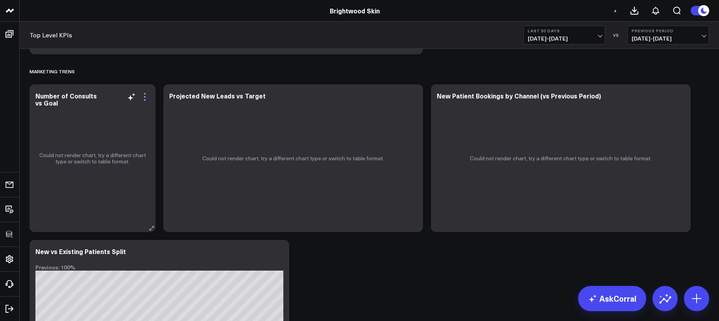
click at [144, 95] on icon at bounding box center [144, 96] width 9 height 9
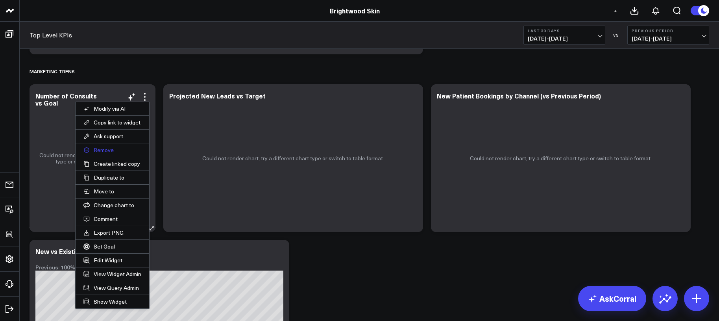
click at [124, 149] on button "Remove" at bounding box center [113, 149] width 74 height 13
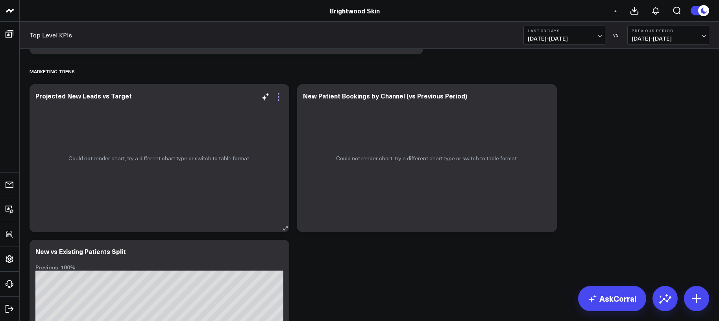
click at [275, 94] on icon at bounding box center [278, 96] width 9 height 9
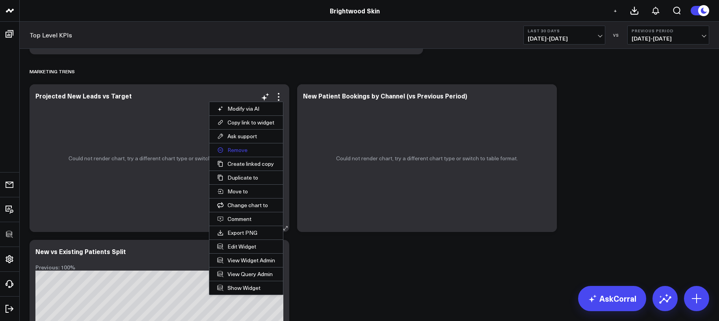
click at [244, 151] on button "Remove" at bounding box center [246, 149] width 74 height 13
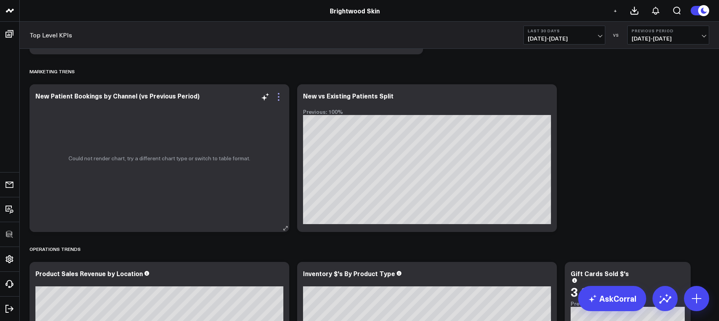
click at [277, 96] on icon at bounding box center [278, 96] width 9 height 9
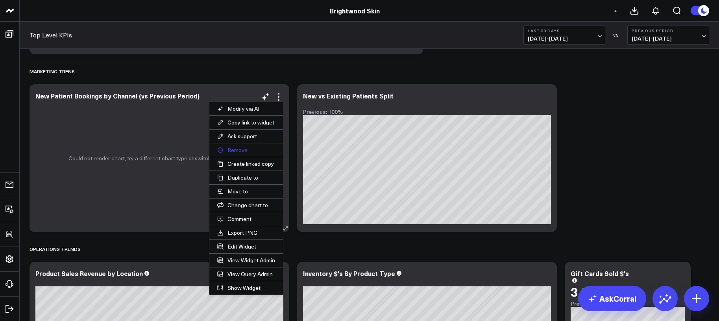
click at [251, 150] on button "Remove" at bounding box center [246, 149] width 74 height 13
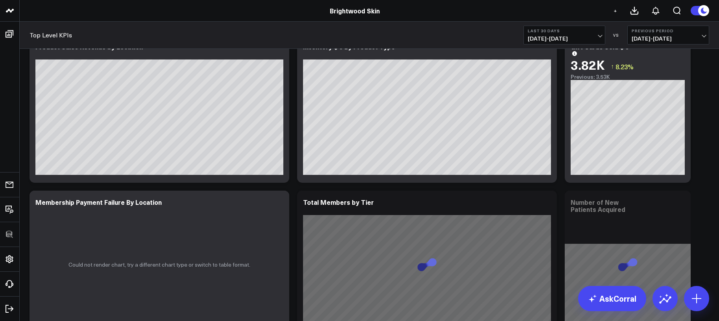
scroll to position [1498, 0]
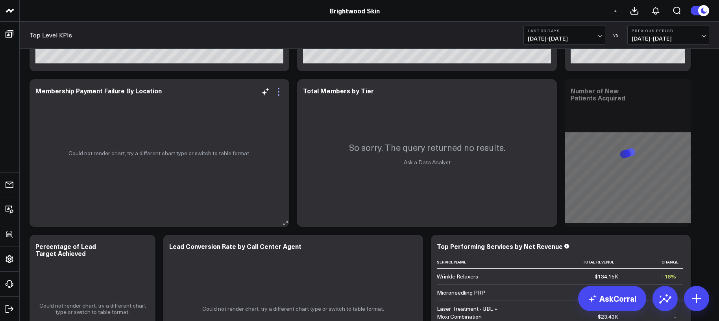
click at [279, 92] on icon at bounding box center [278, 91] width 9 height 9
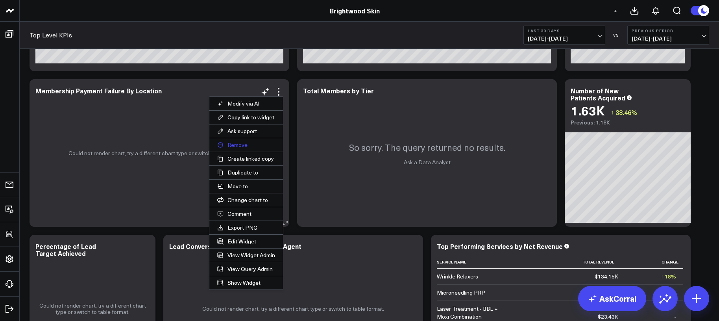
click at [248, 144] on button "Remove" at bounding box center [246, 144] width 74 height 13
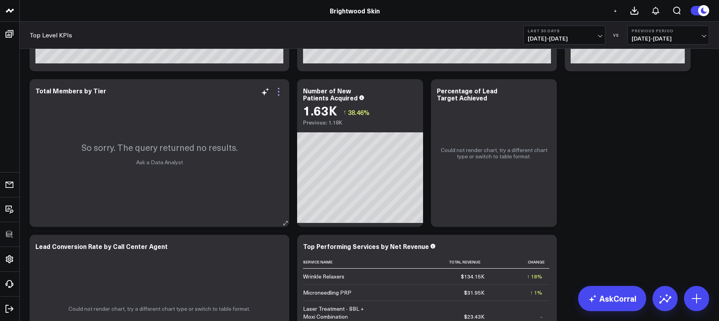
click at [282, 91] on icon at bounding box center [278, 91] width 9 height 9
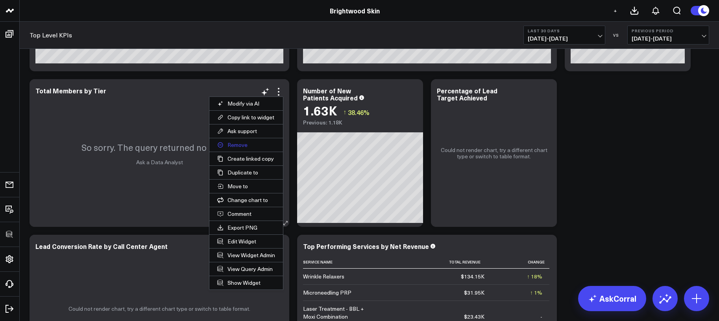
click at [261, 144] on button "Remove" at bounding box center [246, 144] width 74 height 13
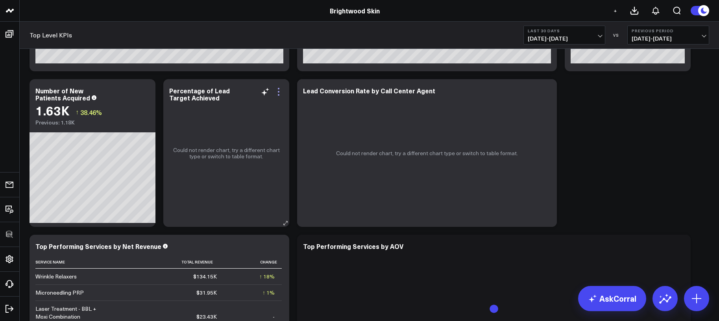
click at [281, 90] on icon at bounding box center [278, 91] width 9 height 9
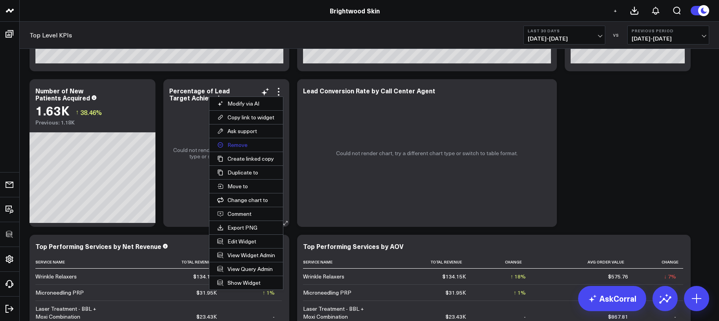
click at [246, 143] on button "Remove" at bounding box center [246, 144] width 74 height 13
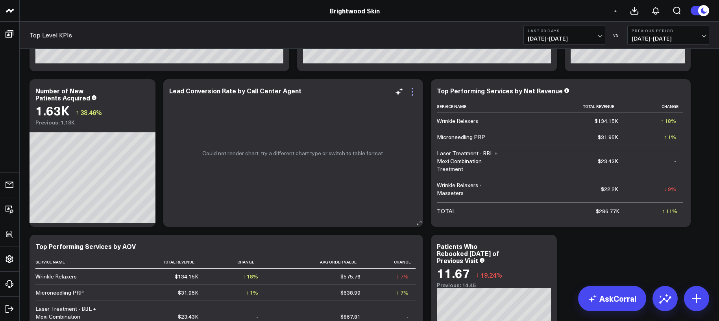
click at [409, 90] on icon at bounding box center [412, 91] width 9 height 9
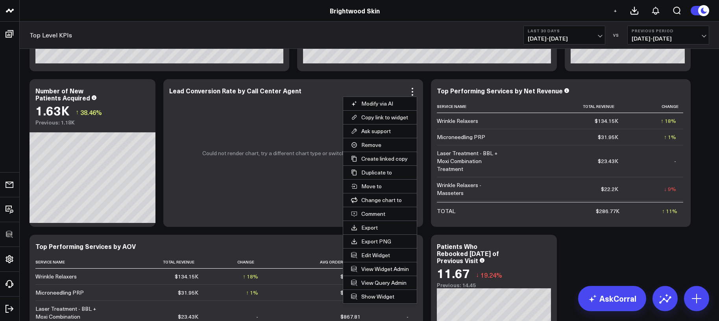
click at [377, 146] on button "Remove" at bounding box center [380, 144] width 74 height 13
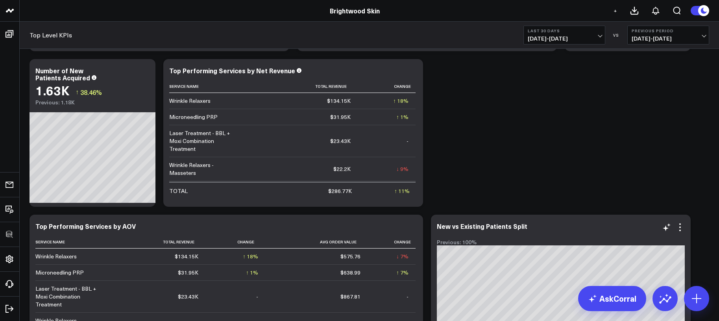
scroll to position [1347, 0]
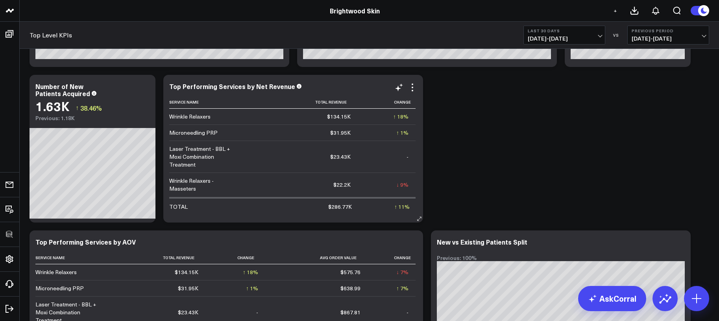
drag, startPoint x: 499, startPoint y: 237, endPoint x: 294, endPoint y: 111, distance: 241.1
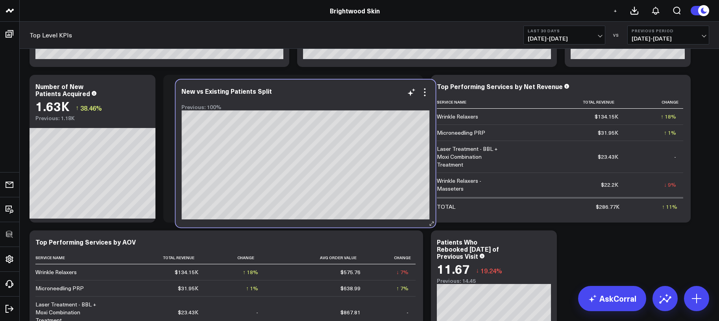
drag, startPoint x: 560, startPoint y: 245, endPoint x: 305, endPoint y: 94, distance: 296.2
click at [305, 94] on div "New vs Existing Patients Split Previous: 100%" at bounding box center [305, 98] width 248 height 23
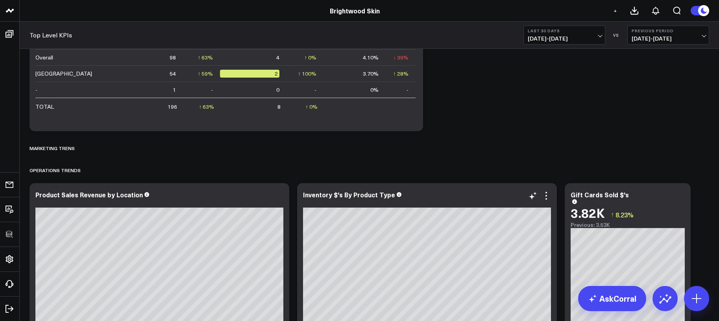
scroll to position [1075, 0]
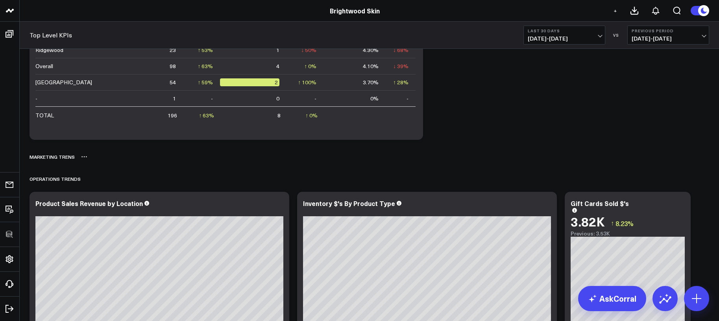
click at [83, 157] on icon at bounding box center [84, 156] width 6 height 6
click at [102, 179] on button "Delete" at bounding box center [105, 179] width 34 height 14
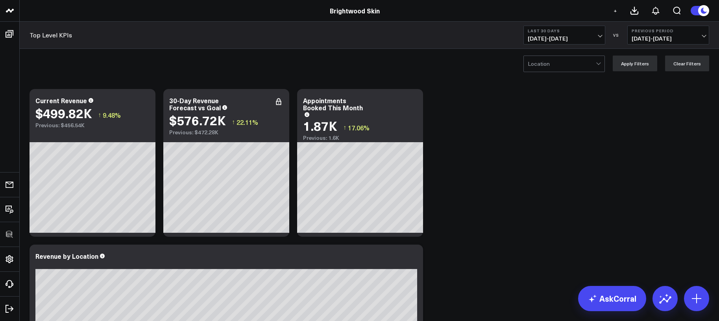
scroll to position [0, 0]
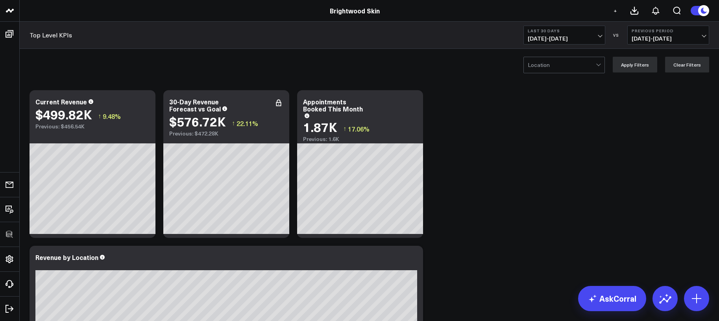
click at [168, 1] on header "100525 Test 100625-2 100925 3725 Test 829 Studios Accenture Acme Industrial Act…" at bounding box center [359, 11] width 719 height 22
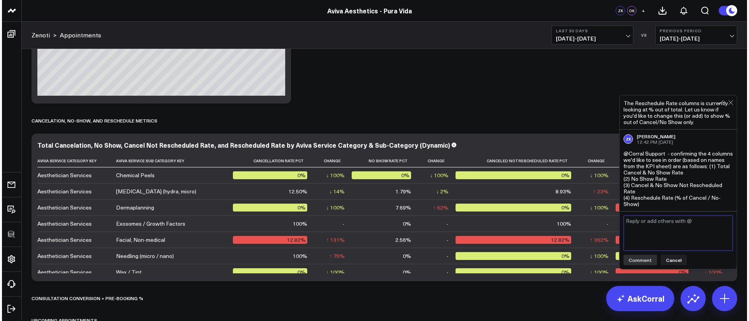
scroll to position [2830, 0]
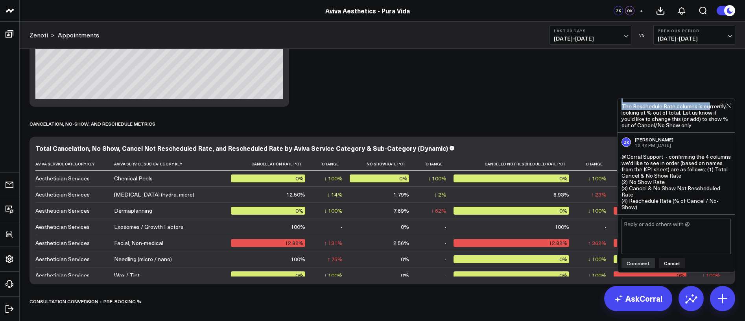
drag, startPoint x: 658, startPoint y: 94, endPoint x: 644, endPoint y: 91, distance: 15.0
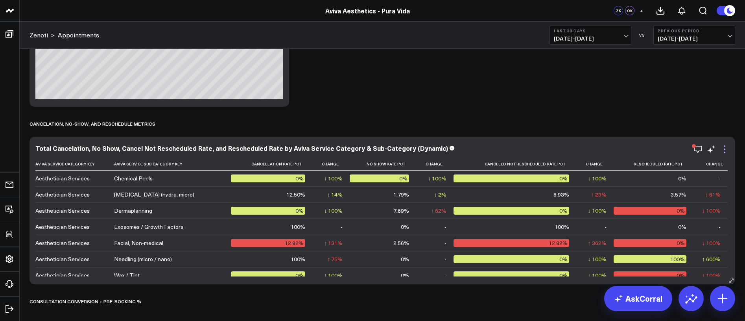
click at [718, 148] on icon at bounding box center [724, 148] width 9 height 9
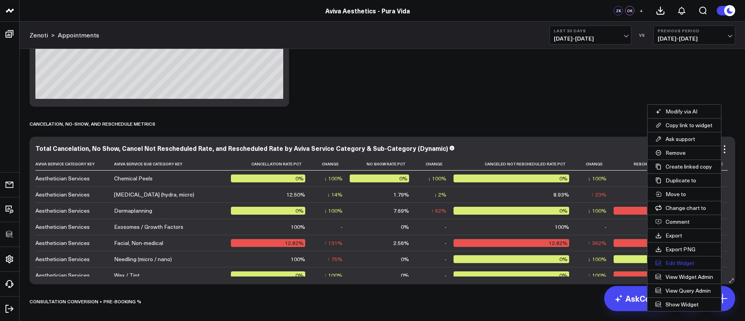
click at [682, 260] on button "Edit Widget" at bounding box center [685, 262] width 74 height 13
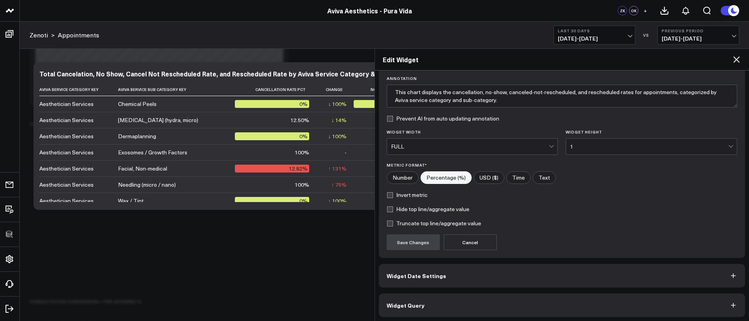
scroll to position [59, 0]
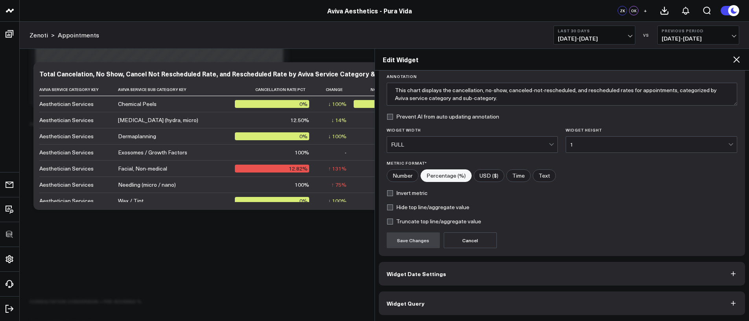
click at [571, 306] on button "Widget Query" at bounding box center [562, 303] width 367 height 24
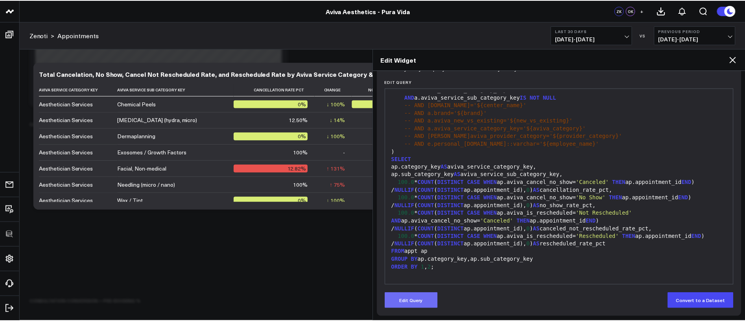
scroll to position [93, 0]
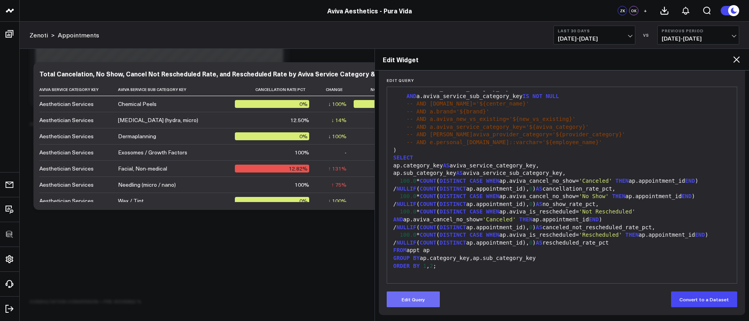
click at [424, 299] on button "Edit Query" at bounding box center [413, 299] width 53 height 16
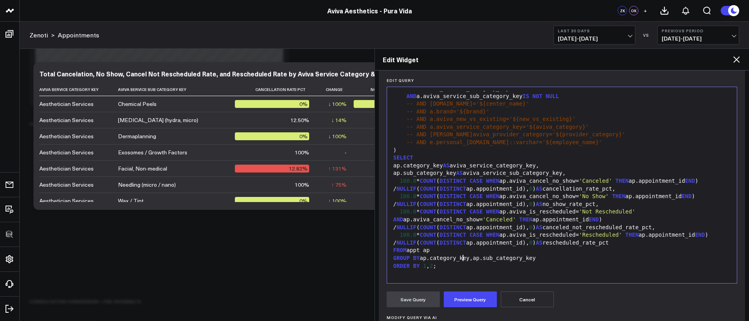
click at [462, 255] on div "GROUP BY ap.category_key,ap.sub_category_key" at bounding box center [562, 258] width 342 height 8
copy div "WITH appt AS ( SELECT a.appointment_id, a.aviva_service_category_key AS categor…"
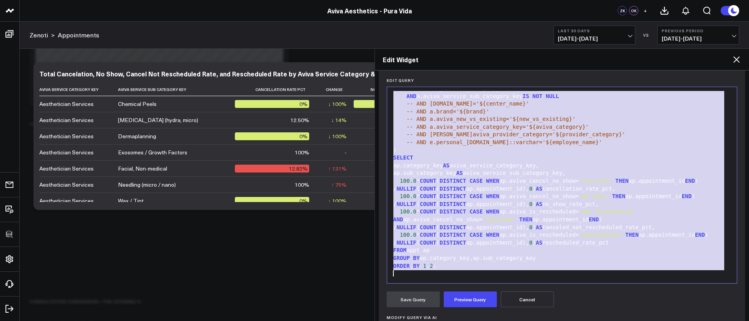
click at [718, 59] on icon at bounding box center [736, 59] width 9 height 9
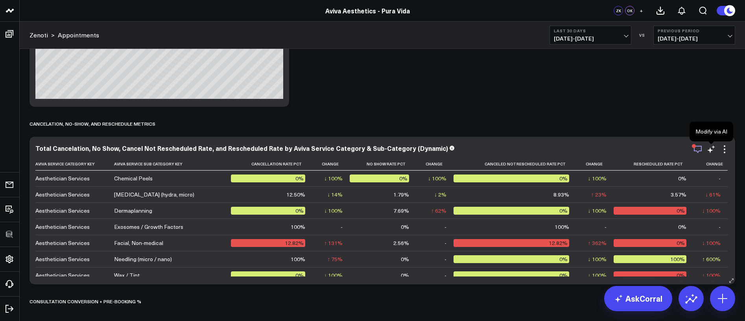
click at [700, 148] on icon "button" at bounding box center [697, 148] width 9 height 9
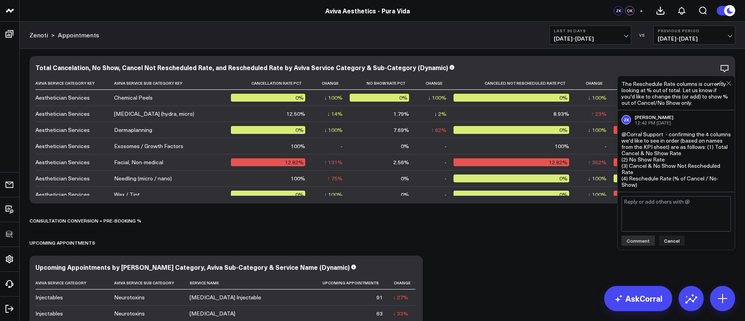
scroll to position [2910, 0]
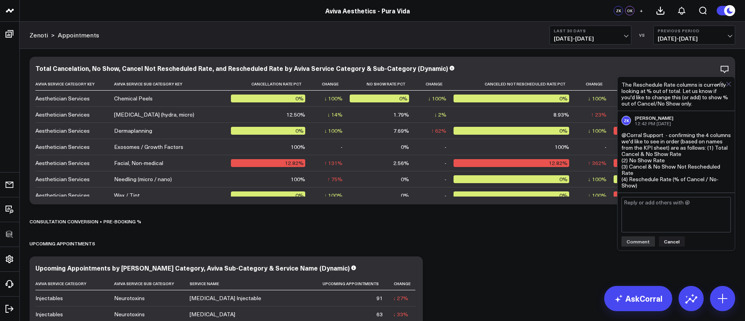
click at [718, 84] on icon at bounding box center [728, 83] width 5 height 5
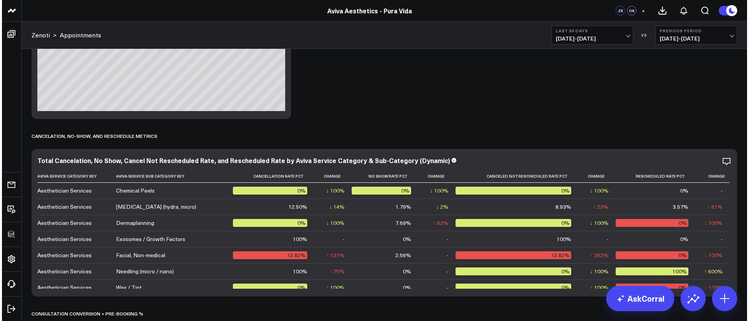
scroll to position [4370, 0]
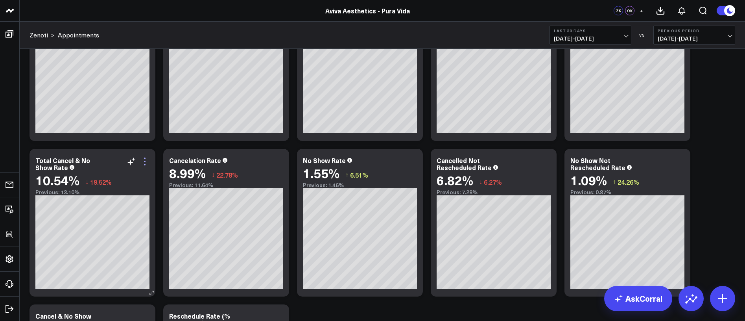
click at [145, 159] on icon at bounding box center [145, 158] width 2 height 2
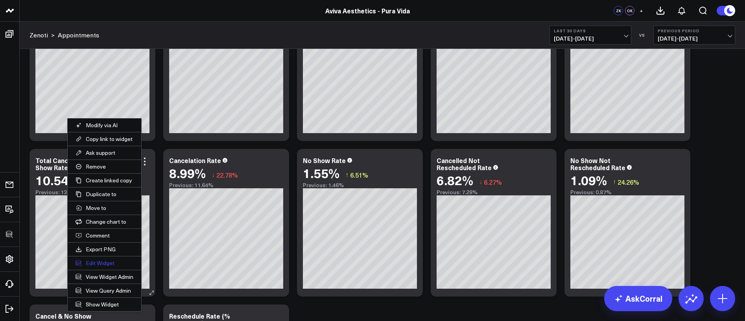
click at [102, 262] on button "Edit Widget" at bounding box center [105, 262] width 74 height 13
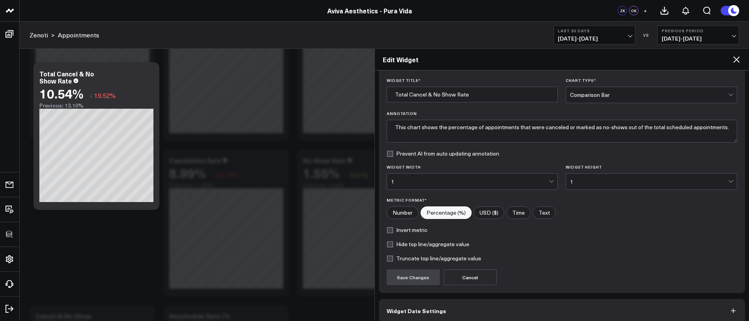
scroll to position [59, 0]
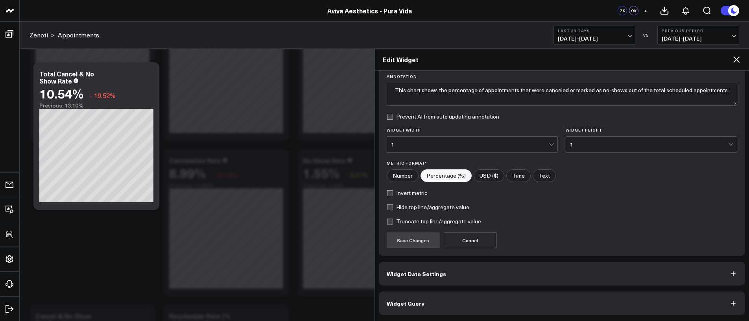
click at [505, 299] on button "Widget Query" at bounding box center [562, 303] width 367 height 24
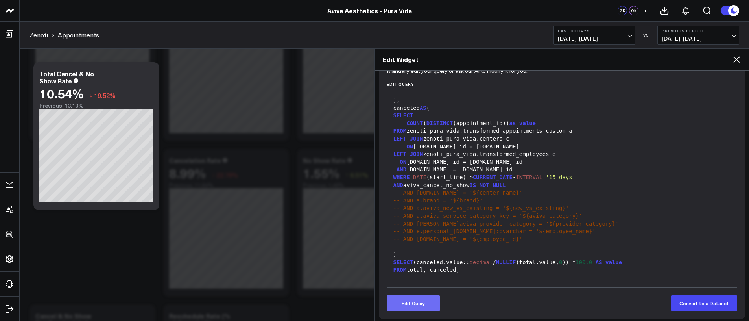
scroll to position [93, 0]
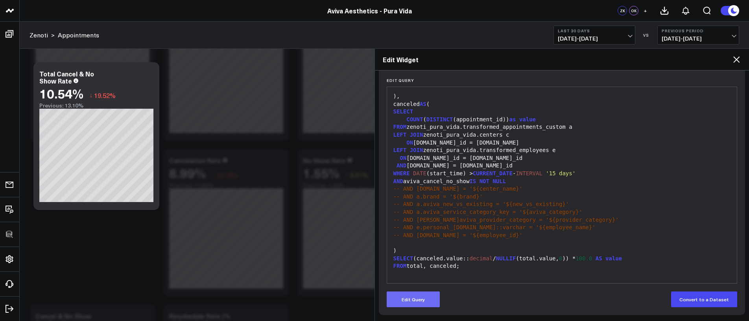
click at [405, 302] on button "Edit Query" at bounding box center [413, 299] width 53 height 16
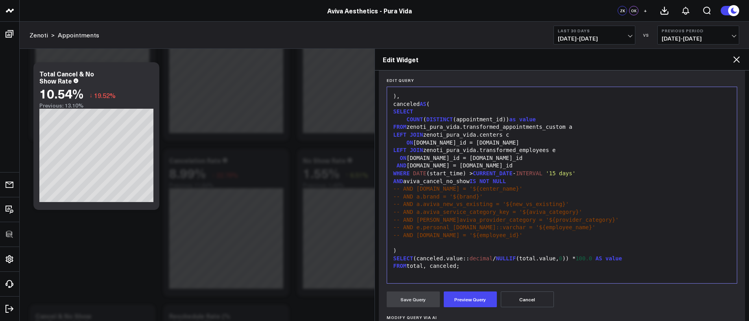
click at [448, 262] on div "FROM total, canceled;" at bounding box center [562, 266] width 342 height 8
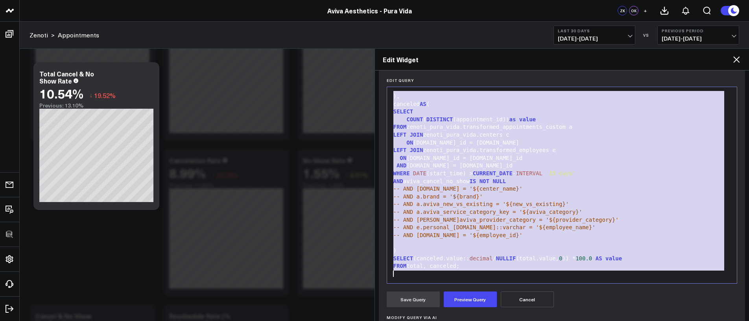
copy div "WITH total AS ( SELECT COUNT ( DISTINCT a.appointment_id) AS value FROM zenoti_…"
click at [718, 58] on div "Edit Widget" at bounding box center [562, 60] width 375 height 22
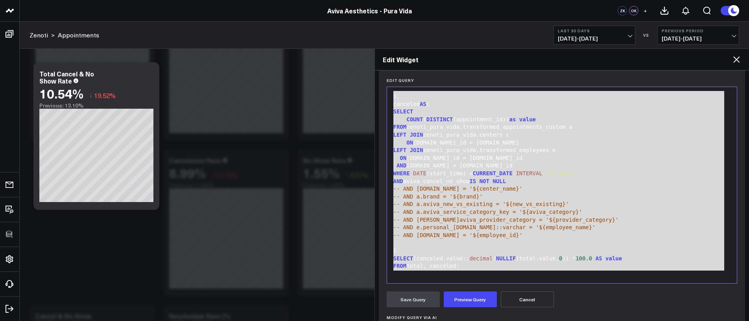
click at [718, 59] on icon at bounding box center [736, 59] width 9 height 9
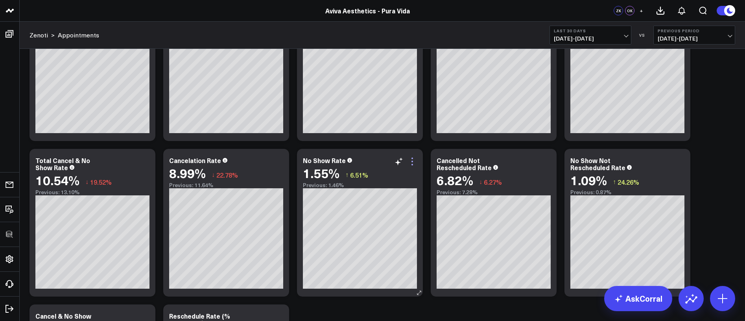
click at [416, 159] on icon at bounding box center [412, 161] width 9 height 9
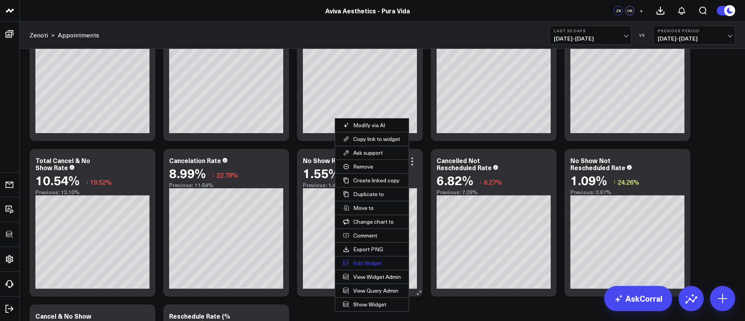
click at [358, 262] on button "Edit Widget" at bounding box center [372, 262] width 74 height 13
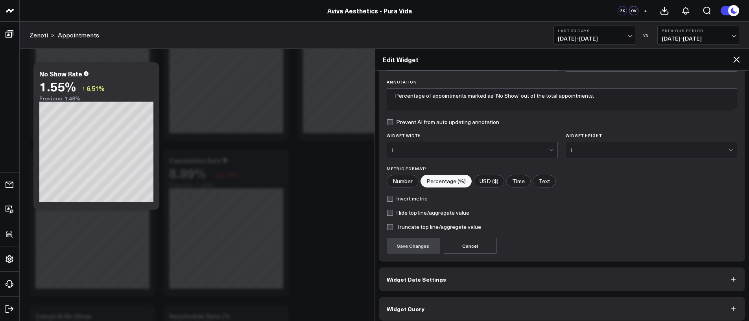
scroll to position [59, 0]
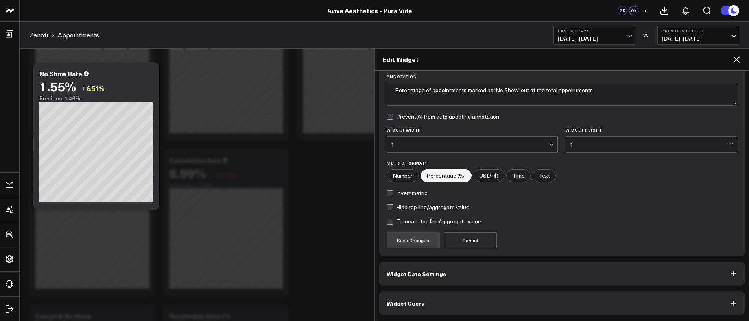
click at [443, 310] on button "Widget Query" at bounding box center [562, 303] width 367 height 24
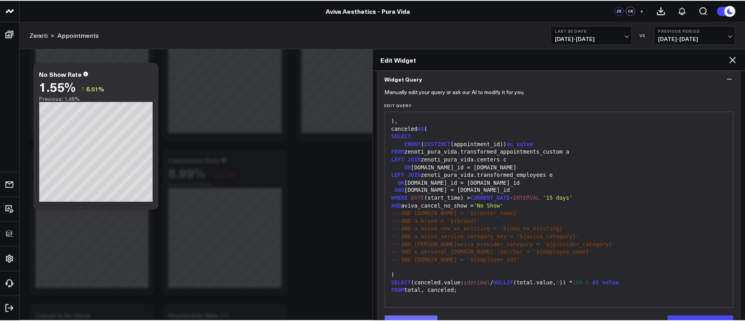
scroll to position [93, 0]
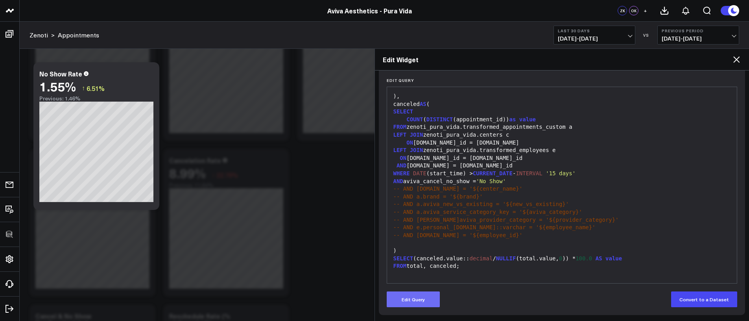
click at [405, 299] on button "Edit Query" at bounding box center [413, 299] width 53 height 16
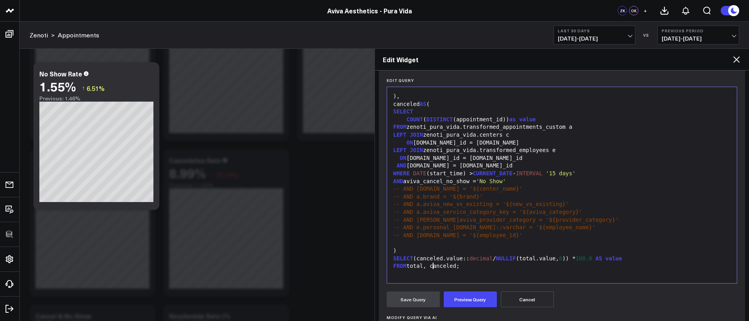
click at [432, 265] on div "FROM total, canceled;" at bounding box center [562, 266] width 342 height 8
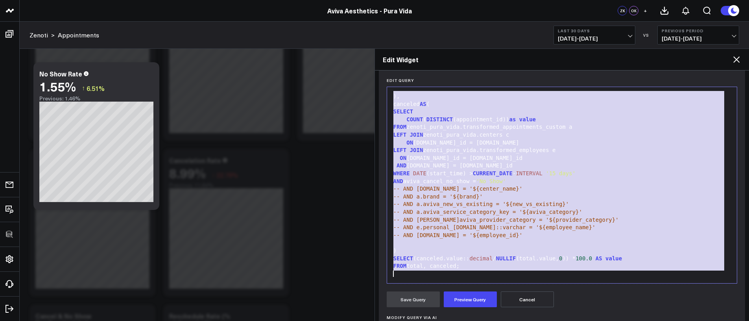
copy div "WITH total AS ( SELECT COUNT ( DISTINCT a.appointment_id) AS value FROM zenoti_…"
click at [718, 63] on icon at bounding box center [736, 59] width 9 height 9
click at [718, 63] on div "Edit Widget" at bounding box center [562, 60] width 375 height 22
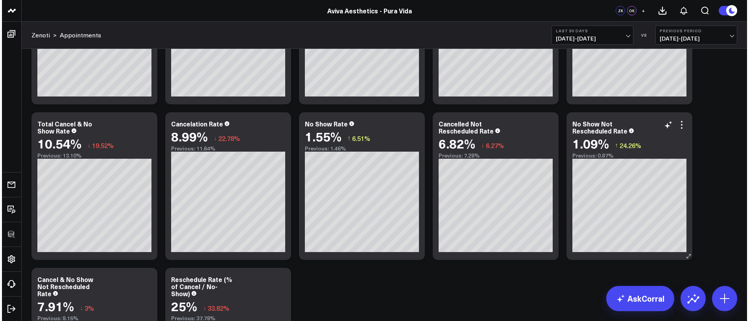
scroll to position [4442, 0]
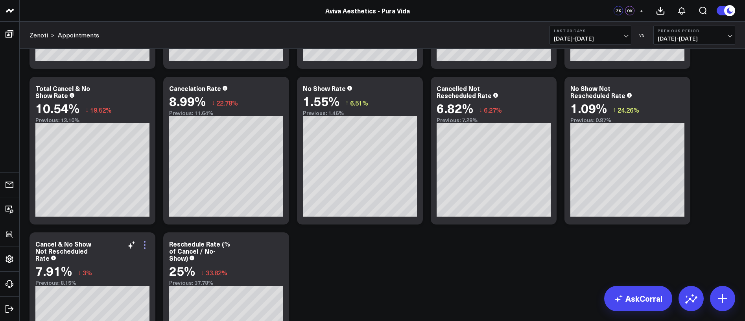
click at [148, 246] on icon at bounding box center [144, 244] width 9 height 9
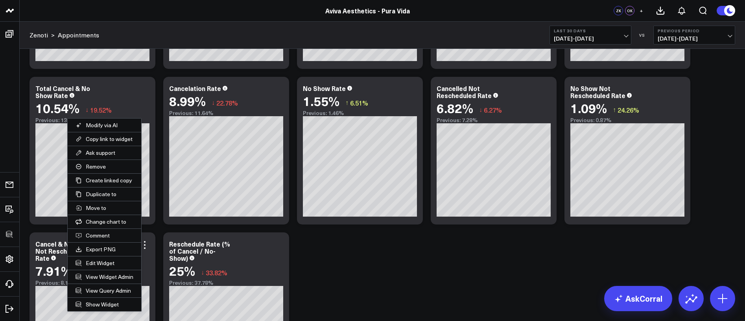
click at [114, 265] on button "Edit Widget" at bounding box center [105, 262] width 74 height 13
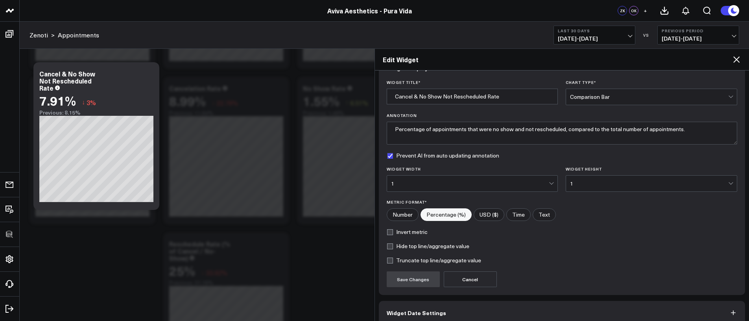
scroll to position [59, 0]
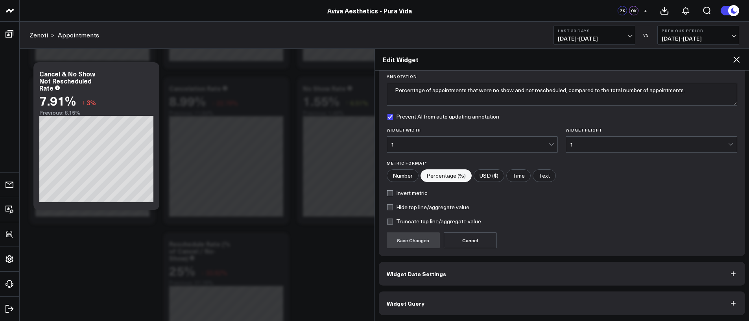
click at [449, 297] on button "Widget Query" at bounding box center [562, 303] width 367 height 24
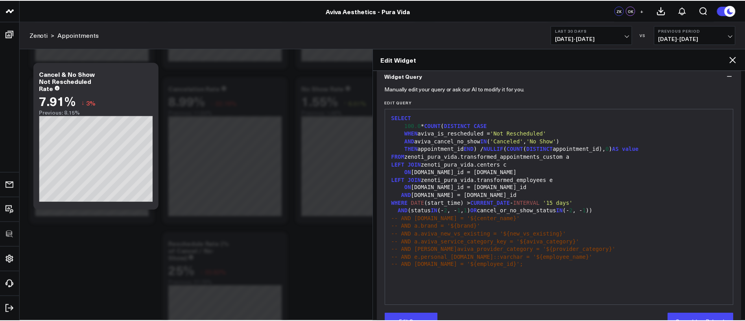
scroll to position [93, 0]
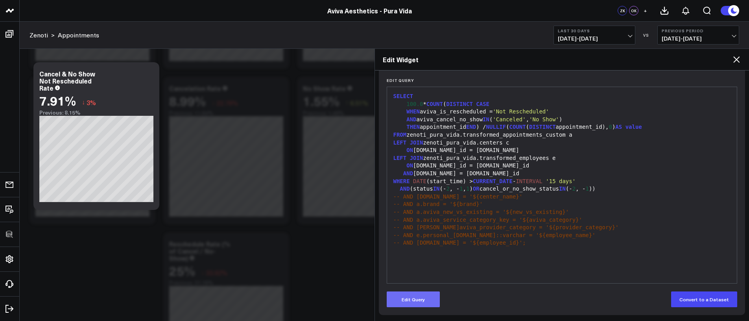
click at [414, 300] on button "Edit Query" at bounding box center [413, 299] width 53 height 16
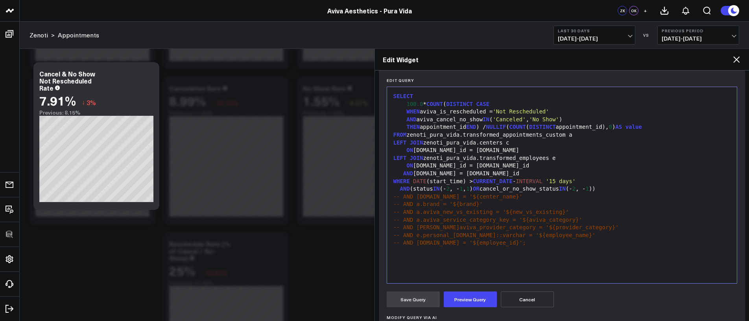
click at [458, 247] on div at bounding box center [562, 251] width 342 height 8
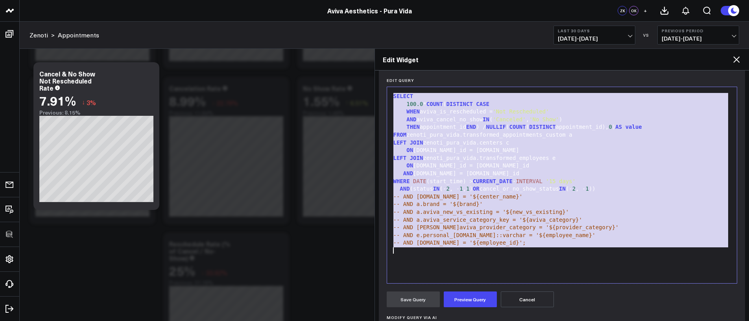
copy div "SELECT 100.0 * COUNT ( DISTINCT CASE WHEN aviva_is_rescheduled = 'Not Reschedul…"
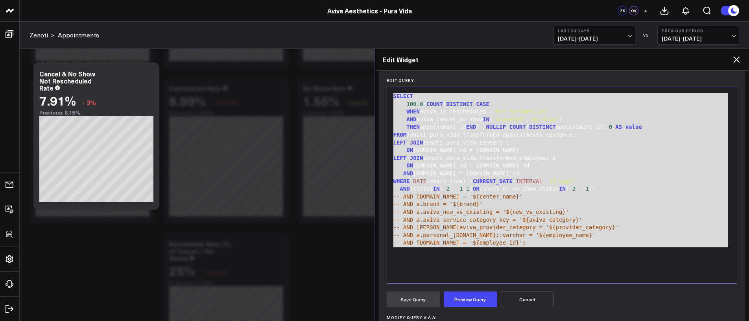
click at [718, 63] on icon at bounding box center [736, 59] width 9 height 9
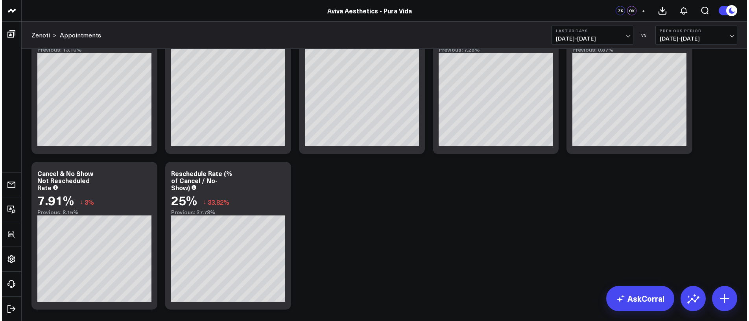
scroll to position [4525, 0]
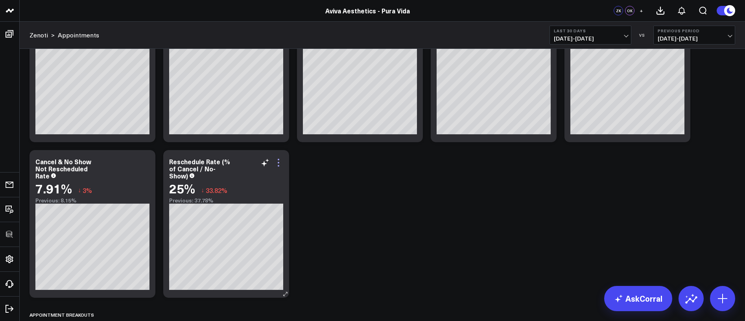
click at [278, 160] on icon at bounding box center [278, 162] width 9 height 9
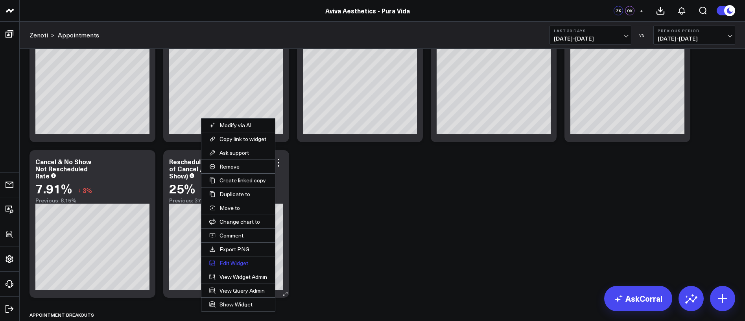
click at [247, 263] on button "Edit Widget" at bounding box center [238, 262] width 74 height 13
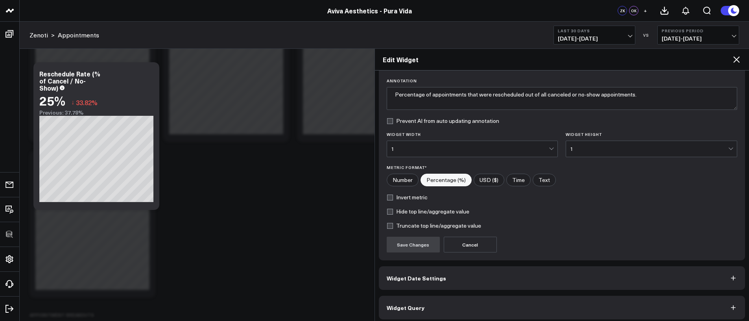
scroll to position [59, 0]
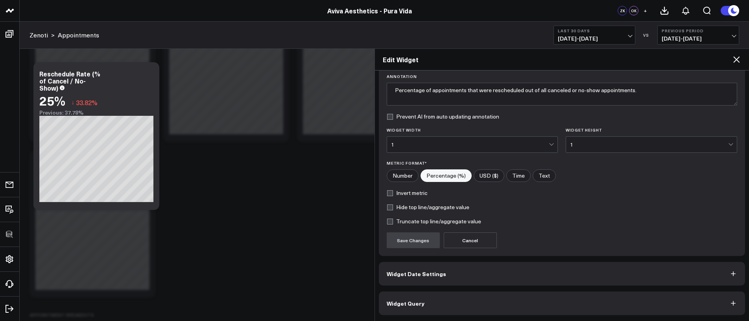
click at [442, 291] on button "Widget Query" at bounding box center [562, 303] width 367 height 24
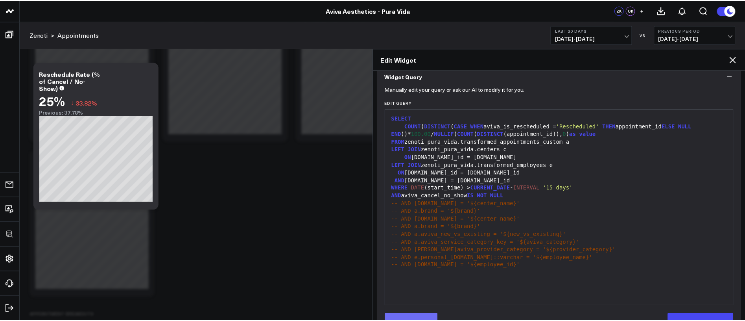
scroll to position [93, 0]
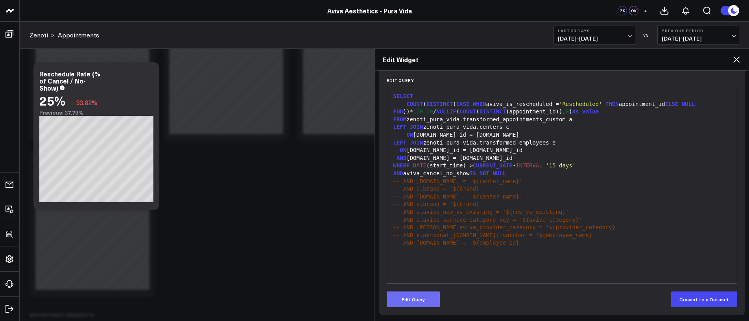
click at [425, 297] on button "Edit Query" at bounding box center [413, 299] width 53 height 16
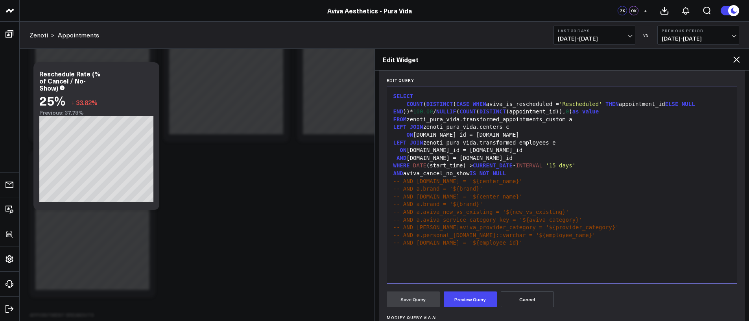
click at [485, 260] on div at bounding box center [562, 258] width 342 height 8
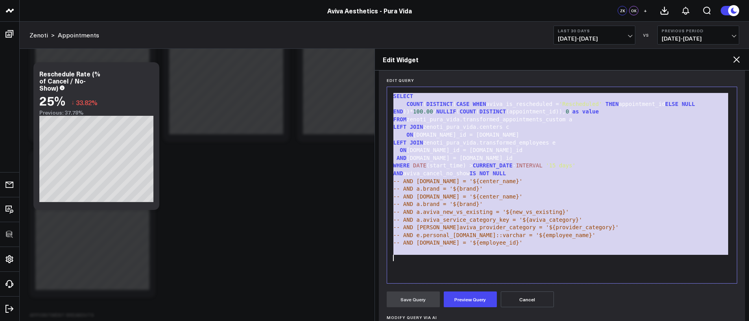
copy div "SELECT COUNT ( DISTINCT ( CASE WHEN aviva_is_rescheduled = 'Rescheduled' THEN a…"
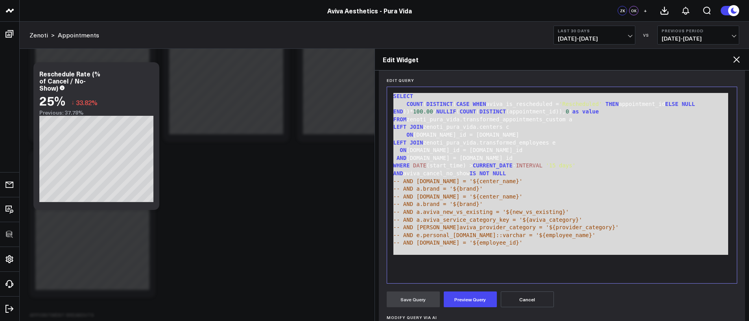
click at [718, 59] on icon at bounding box center [736, 59] width 9 height 9
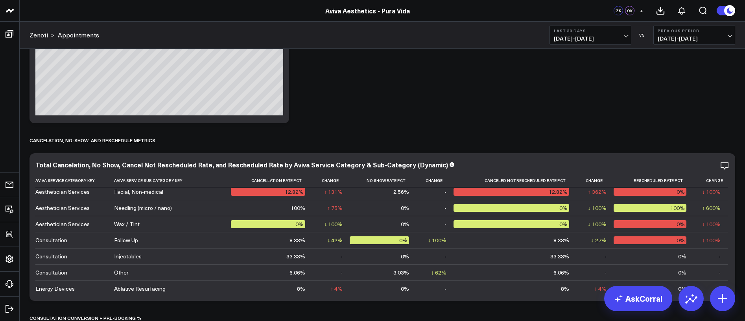
scroll to position [2816, 0]
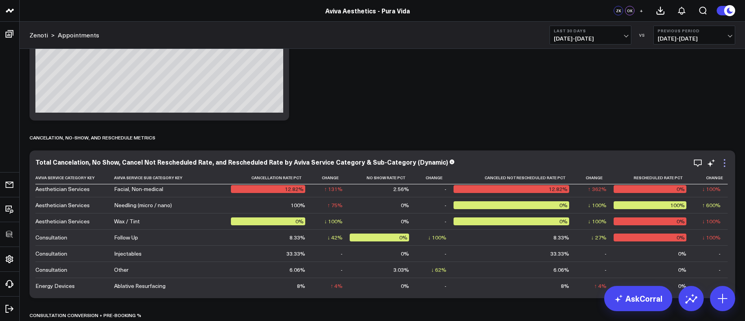
click at [718, 161] on icon at bounding box center [724, 162] width 9 height 9
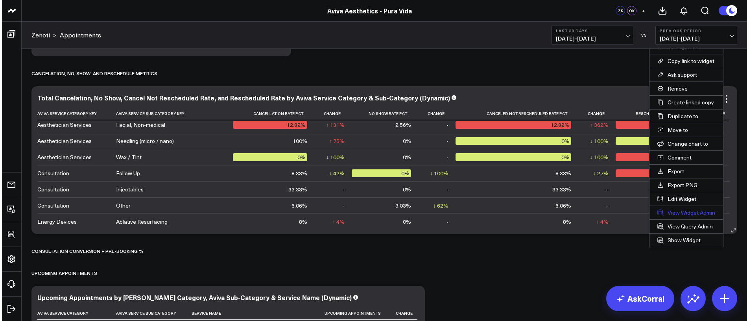
scroll to position [2886, 0]
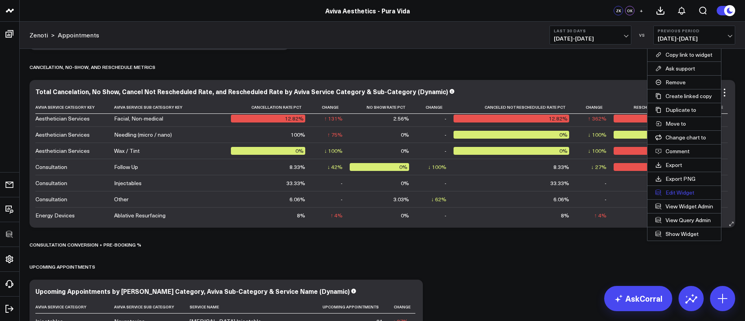
click at [687, 191] on button "Edit Widget" at bounding box center [685, 192] width 74 height 13
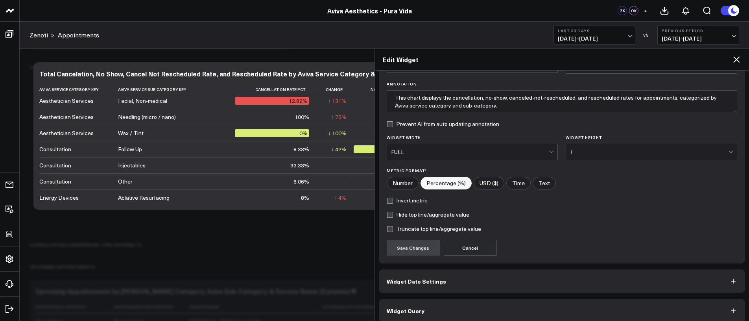
scroll to position [59, 0]
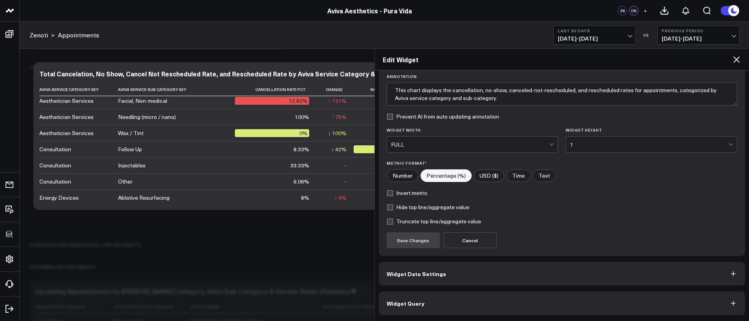
click at [506, 299] on button "Widget Query" at bounding box center [562, 303] width 367 height 24
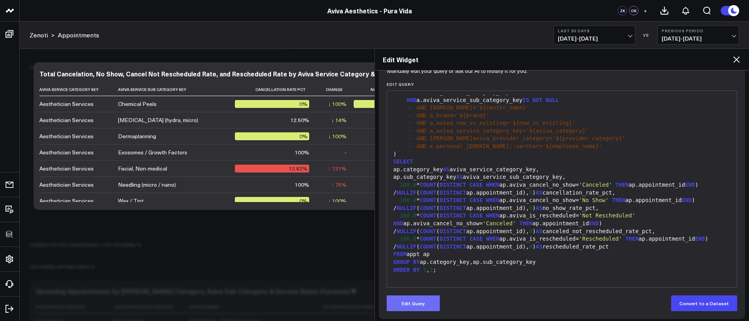
scroll to position [93, 0]
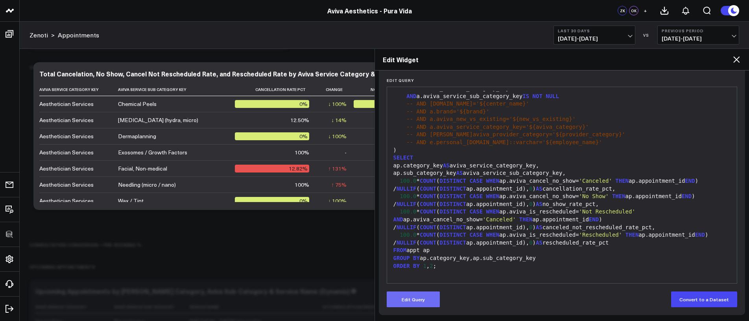
click at [415, 299] on button "Edit Query" at bounding box center [413, 299] width 53 height 16
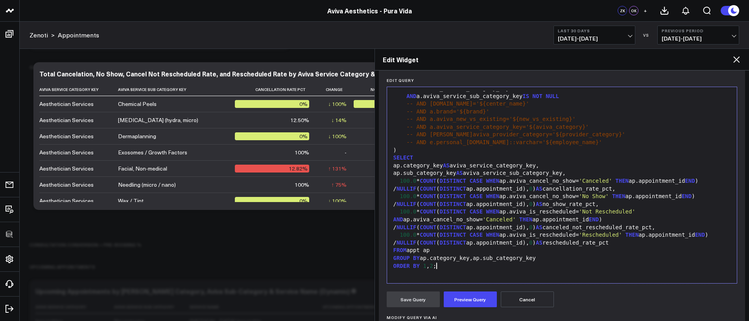
click at [442, 262] on div "ORDER BY 1 , 2 ;" at bounding box center [562, 266] width 342 height 8
click at [463, 174] on span "AS" at bounding box center [459, 173] width 7 height 6
click at [451, 168] on div "ap.category_key AS aviva_service_category_key," at bounding box center [562, 166] width 342 height 8
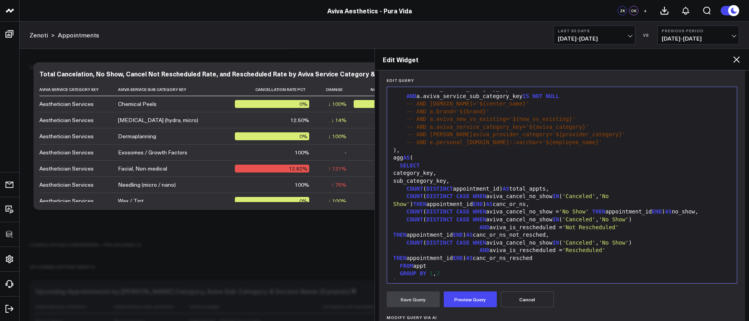
scroll to position [215, 0]
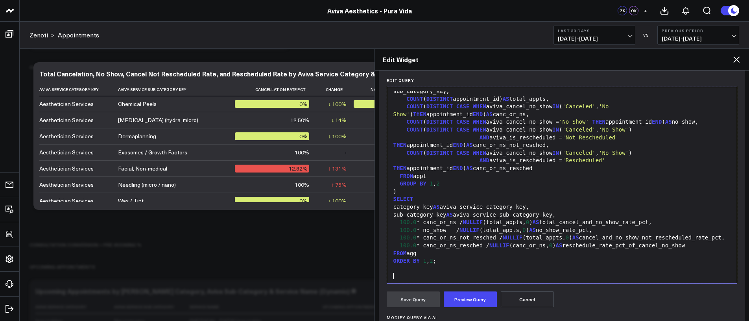
click at [473, 174] on div "FROM appt" at bounding box center [562, 176] width 342 height 8
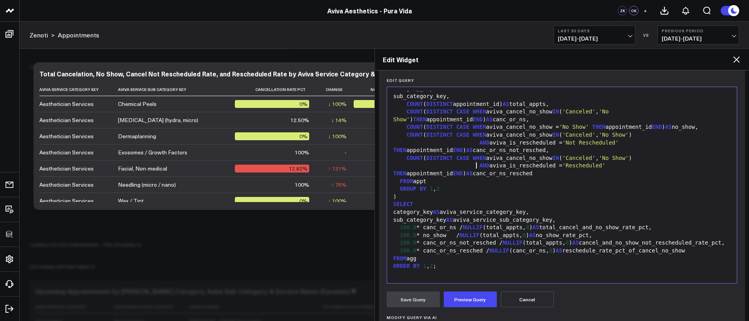
click at [476, 162] on div "AND aviva_is_rescheduled = 'Rescheduled' THEN appointment_id END ) AS canc_or_n…" at bounding box center [562, 169] width 342 height 15
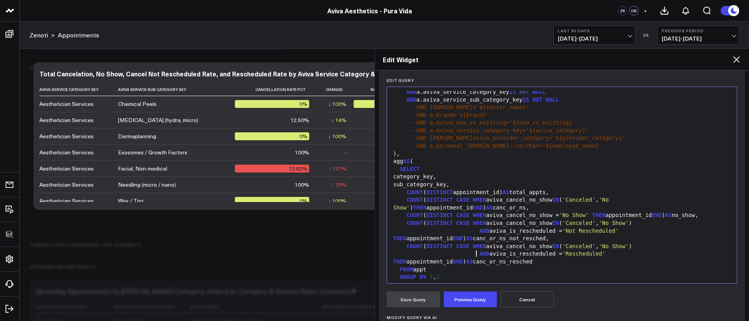
scroll to position [137, 0]
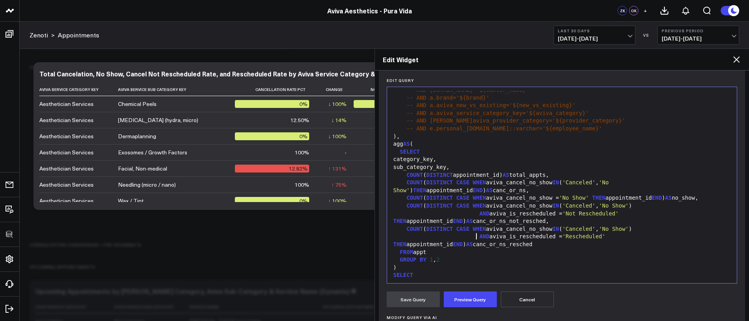
click at [479, 238] on div "AND aviva_is_rescheduled = 'Rescheduled' THEN appointment_id END ) AS canc_or_n…" at bounding box center [562, 240] width 342 height 15
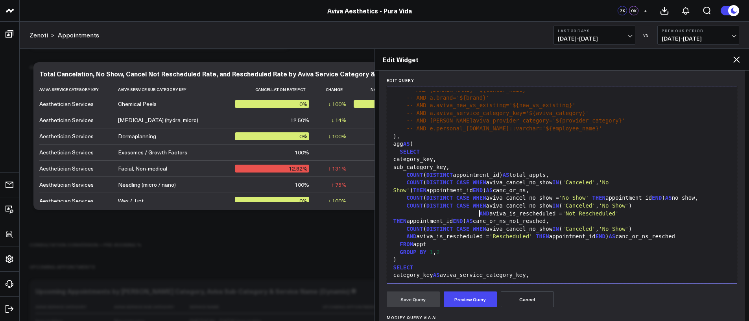
click at [480, 214] on span "AND" at bounding box center [485, 213] width 10 height 6
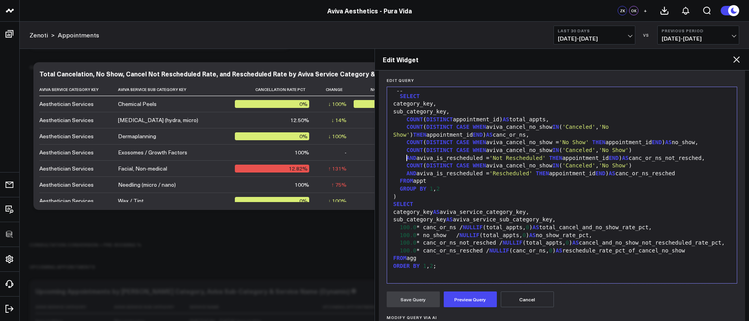
scroll to position [208, 0]
click at [460, 231] on div "100.0 * no_show / NULLIF (total_appts, 0 ) AS no_show_rate_pct," at bounding box center [562, 235] width 342 height 8
click at [459, 232] on span "NULLIF" at bounding box center [463, 235] width 20 height 6
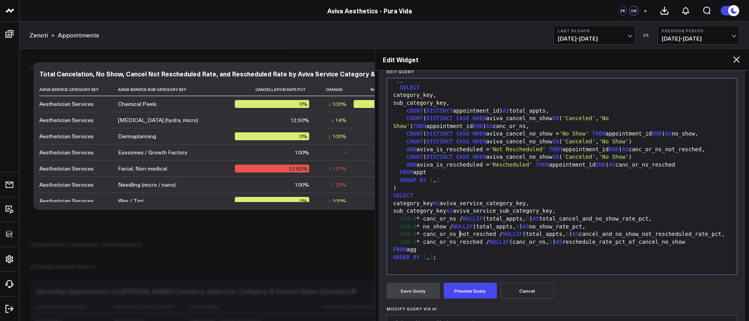
scroll to position [124, 0]
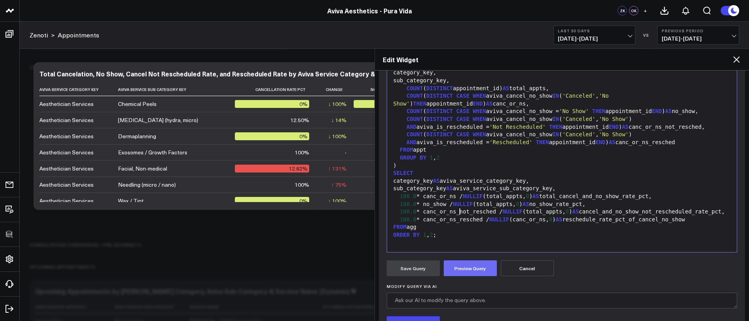
click at [479, 271] on button "Preview Query" at bounding box center [470, 268] width 53 height 16
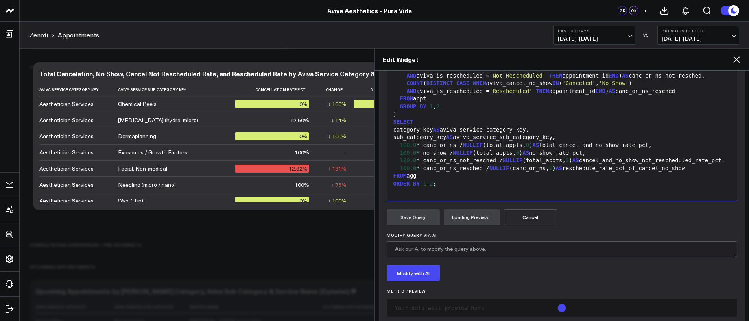
scroll to position [185, 0]
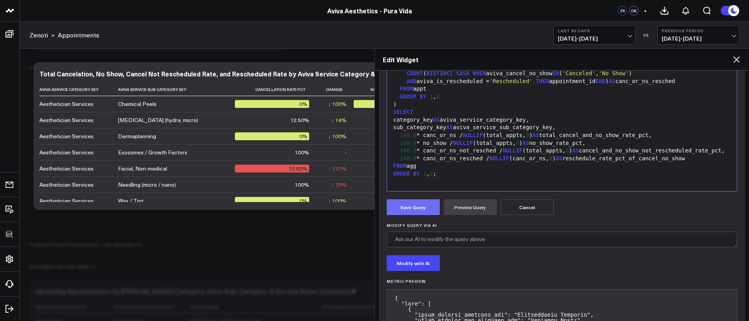
click at [426, 209] on button "Save Query" at bounding box center [413, 207] width 53 height 16
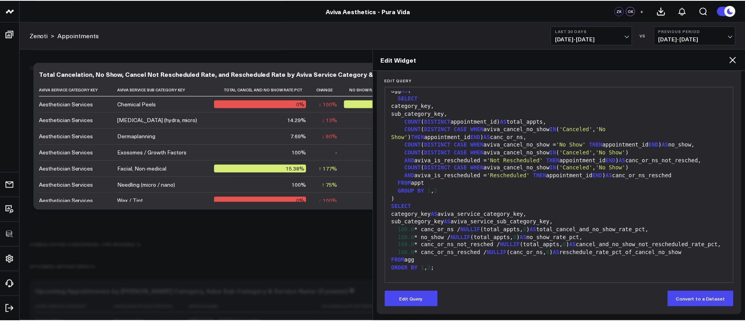
scroll to position [202, 0]
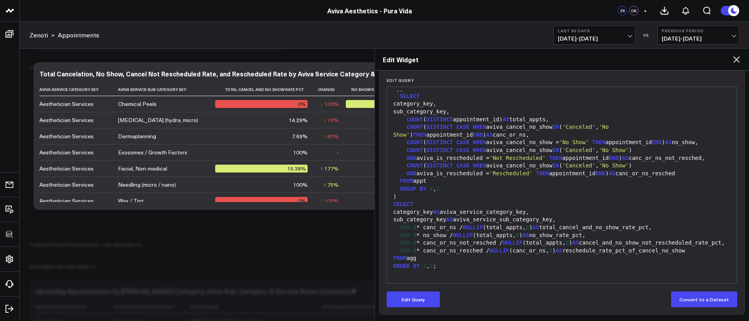
click at [718, 63] on icon at bounding box center [736, 59] width 9 height 9
